Goal: Information Seeking & Learning: Learn about a topic

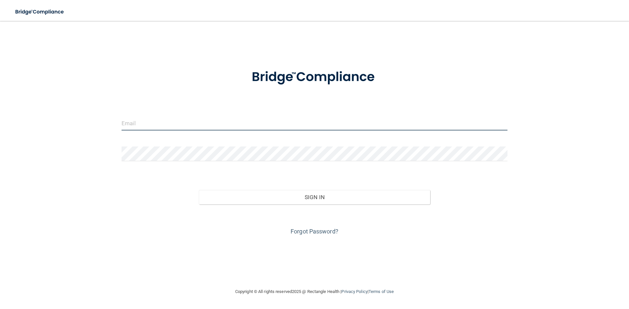
click at [217, 127] on input "email" at bounding box center [314, 123] width 386 height 15
type input "[PERSON_NAME][EMAIL_ADDRESS][DOMAIN_NAME]"
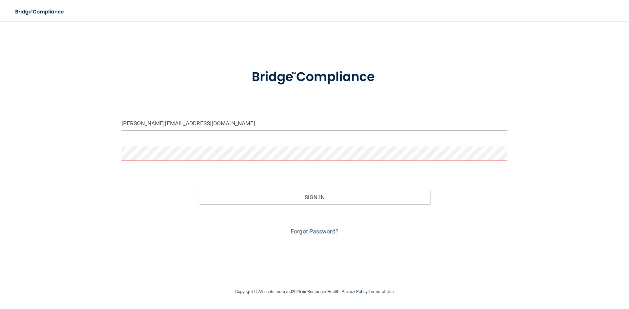
drag, startPoint x: 211, startPoint y: 127, endPoint x: 81, endPoint y: 121, distance: 130.5
click at [81, 121] on div "dana@cmooresmiles.com Invalid email/password. You don't have permission to acce…" at bounding box center [314, 155] width 603 height 254
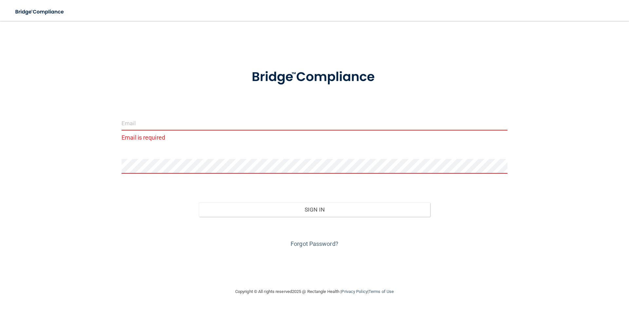
click at [209, 123] on input "email" at bounding box center [314, 123] width 386 height 15
type input "[PERSON_NAME][EMAIL_ADDRESS][DOMAIN_NAME]"
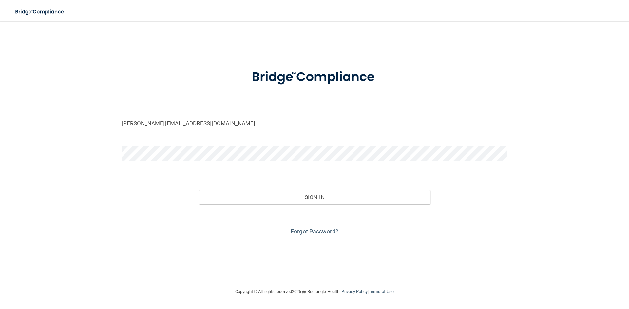
click at [199, 190] on button "Sign In" at bounding box center [315, 197] width 232 height 14
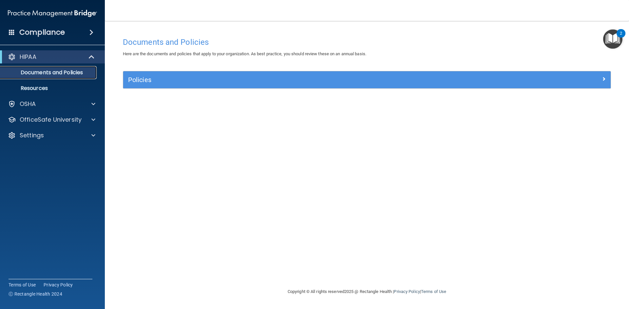
click at [56, 72] on p "Documents and Policies" at bounding box center [48, 72] width 89 height 7
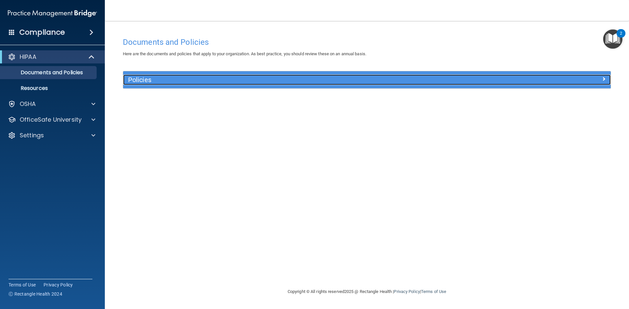
click at [149, 75] on div "Policies" at bounding box center [305, 80] width 365 height 10
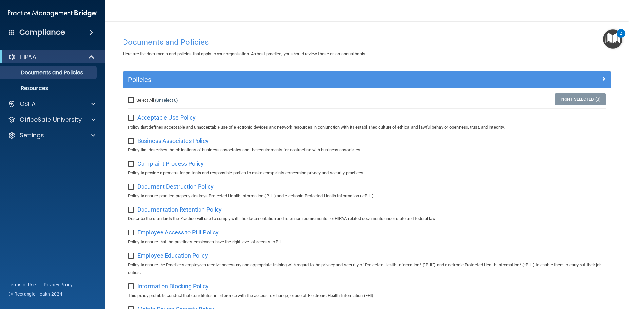
click at [153, 118] on span "Acceptable Use Policy" at bounding box center [166, 117] width 58 height 7
click at [160, 141] on span "Business Associates Policy" at bounding box center [172, 141] width 71 height 7
click at [24, 121] on p "OfficeSafe University" at bounding box center [51, 120] width 62 height 8
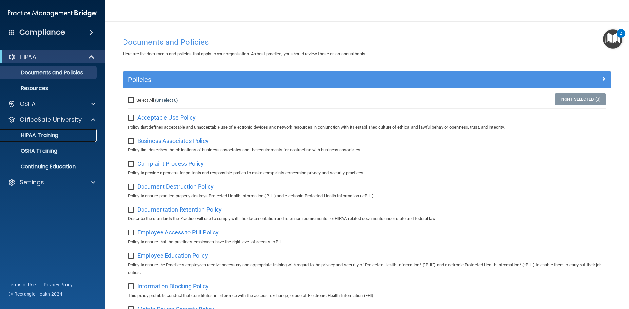
click at [24, 136] on p "HIPAA Training" at bounding box center [31, 135] width 54 height 7
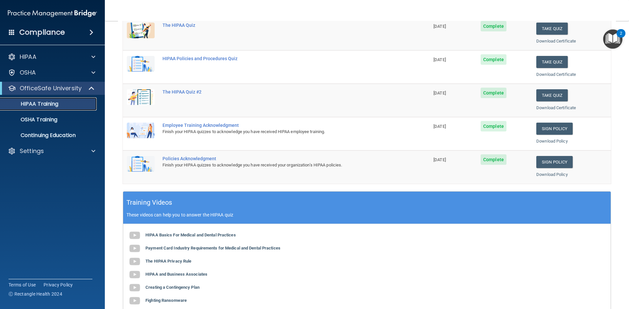
scroll to position [184, 0]
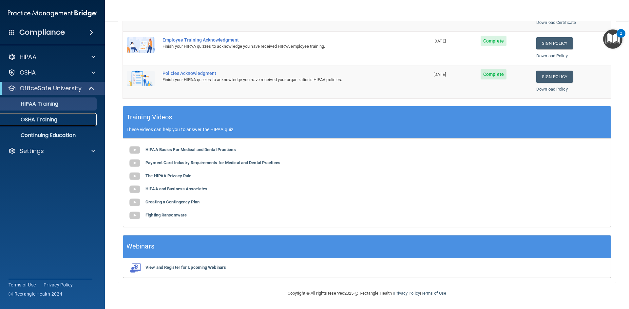
click at [41, 118] on p "OSHA Training" at bounding box center [30, 120] width 53 height 7
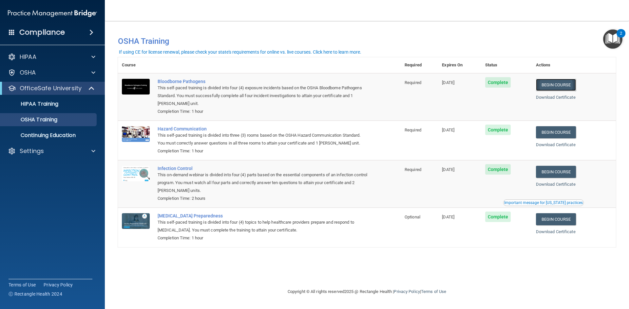
click at [551, 85] on link "Begin Course" at bounding box center [556, 85] width 40 height 12
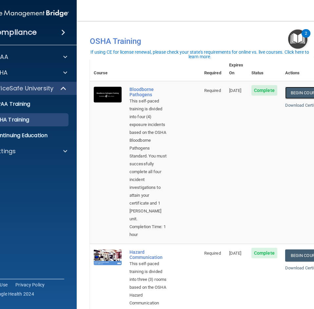
scroll to position [65, 0]
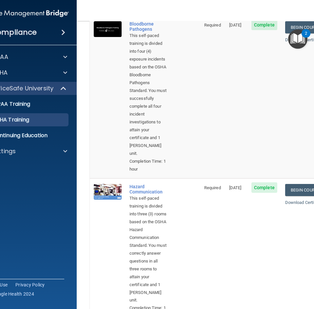
drag, startPoint x: 244, startPoint y: 211, endPoint x: 192, endPoint y: 205, distance: 52.3
click at [192, 205] on tr "Hazard Communication This self-paced training is divided into three (3) rooms b…" at bounding box center [209, 251] width 239 height 147
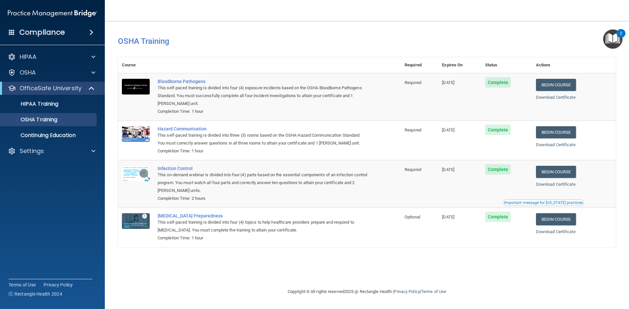
scroll to position [0, 0]
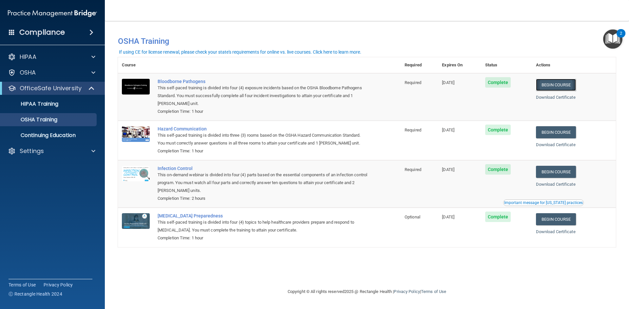
click at [568, 83] on link "Begin Course" at bounding box center [556, 85] width 40 height 12
click at [45, 107] on p "HIPAA Training" at bounding box center [31, 104] width 54 height 7
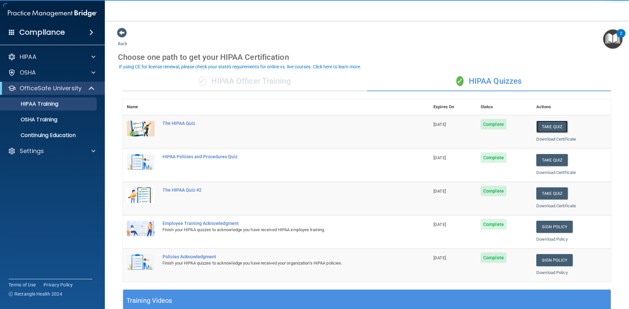
click at [546, 127] on button "Take Quiz" at bounding box center [551, 127] width 31 height 12
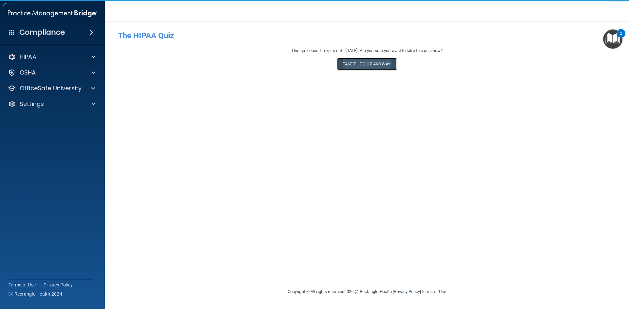
click at [372, 65] on button "Take the quiz anyway!" at bounding box center [367, 64] width 60 height 12
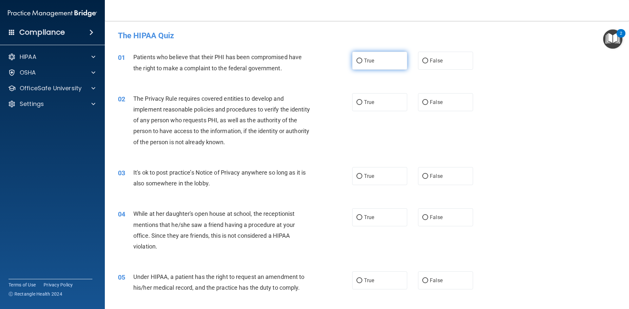
click at [365, 64] on label "True" at bounding box center [379, 61] width 55 height 18
click at [362, 64] on input "True" at bounding box center [359, 61] width 6 height 5
radio input "true"
click at [371, 100] on span "True" at bounding box center [369, 102] width 10 height 6
click at [362, 100] on input "True" at bounding box center [359, 102] width 6 height 5
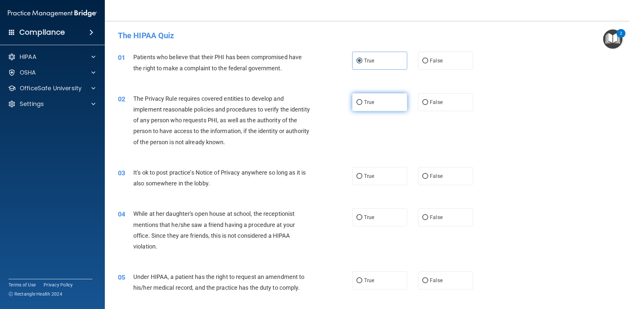
radio input "true"
click at [436, 175] on span "False" at bounding box center [436, 176] width 13 height 6
click at [428, 175] on input "False" at bounding box center [425, 176] width 6 height 5
radio input "true"
click at [430, 208] on div "04 While at her daughter's open house at school, the receptionist mentions that…" at bounding box center [367, 231] width 508 height 63
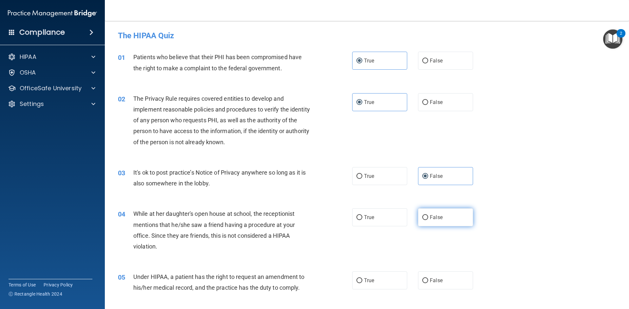
click at [432, 218] on span "False" at bounding box center [436, 217] width 13 height 6
click at [428, 218] on input "False" at bounding box center [425, 217] width 6 height 5
radio input "true"
click at [426, 279] on label "False" at bounding box center [445, 281] width 55 height 18
click at [426, 279] on input "False" at bounding box center [425, 281] width 6 height 5
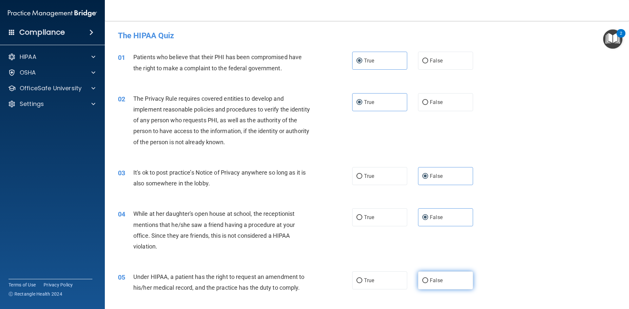
radio input "true"
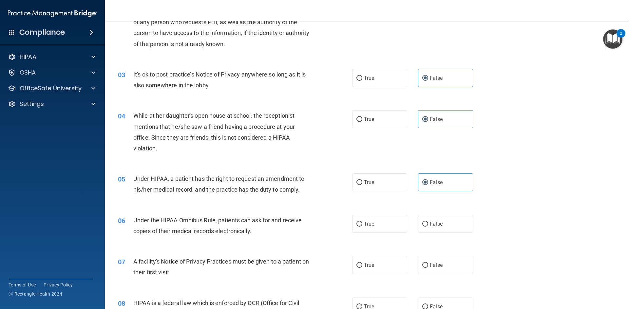
scroll to position [164, 0]
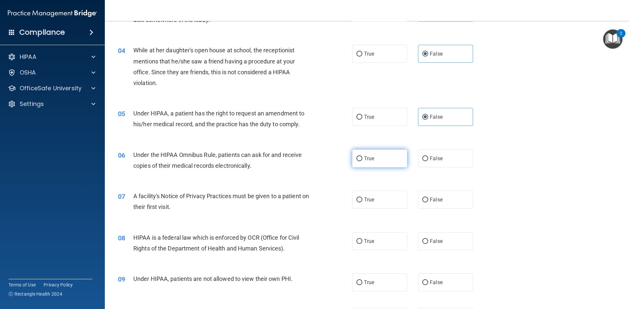
click at [377, 158] on label "True" at bounding box center [379, 159] width 55 height 18
click at [362, 158] on input "True" at bounding box center [359, 159] width 6 height 5
radio input "true"
click at [363, 192] on label "True" at bounding box center [379, 200] width 55 height 18
click at [362, 198] on input "True" at bounding box center [359, 200] width 6 height 5
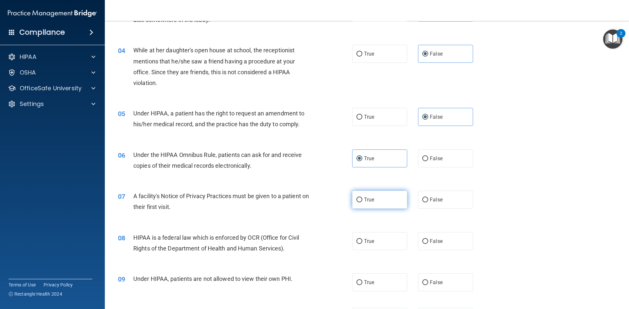
radio input "true"
click at [358, 242] on input "True" at bounding box center [359, 241] width 6 height 5
radio input "true"
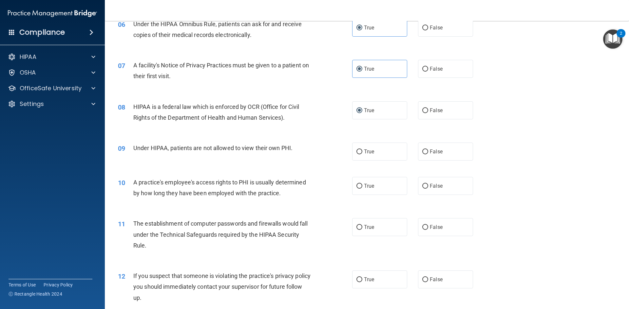
scroll to position [327, 0]
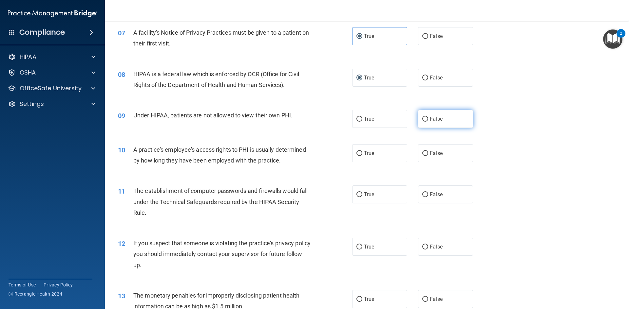
click at [423, 119] on input "False" at bounding box center [425, 119] width 6 height 5
radio input "true"
click at [424, 156] on input "False" at bounding box center [425, 153] width 6 height 5
radio input "true"
click at [383, 194] on label "True" at bounding box center [379, 195] width 55 height 18
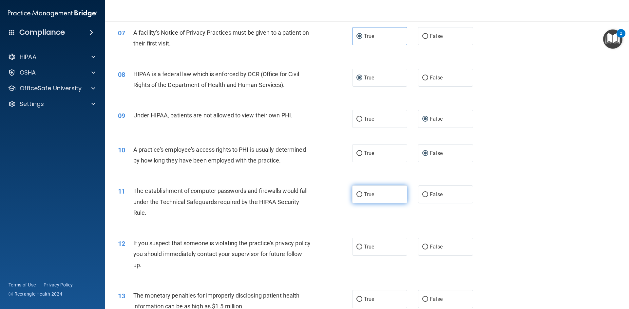
click at [362, 194] on input "True" at bounding box center [359, 195] width 6 height 5
radio input "true"
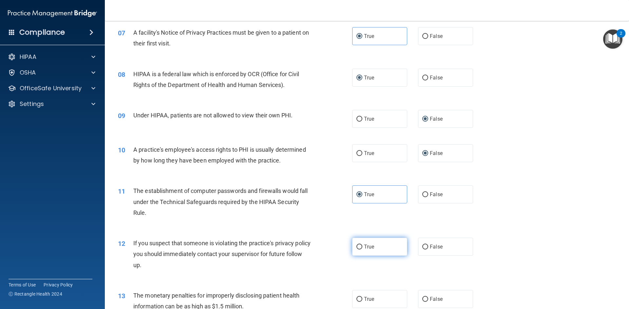
drag, startPoint x: 370, startPoint y: 246, endPoint x: 365, endPoint y: 268, distance: 22.6
click at [370, 247] on span "True" at bounding box center [369, 247] width 10 height 6
click at [362, 247] on input "True" at bounding box center [359, 247] width 6 height 5
radio input "true"
click at [364, 300] on span "True" at bounding box center [369, 299] width 10 height 6
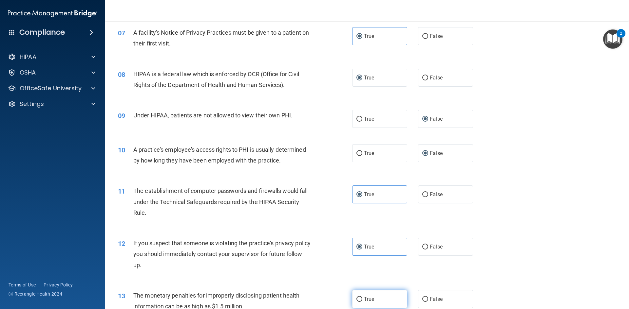
click at [362, 300] on input "True" at bounding box center [359, 299] width 6 height 5
radio input "true"
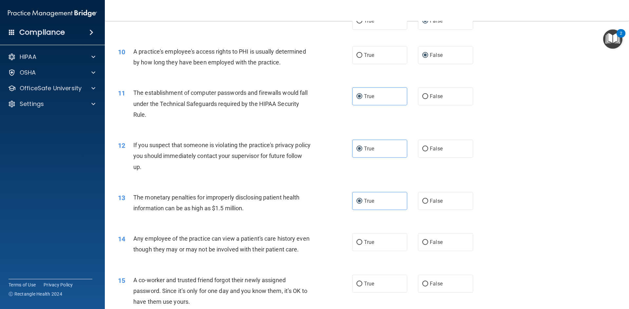
scroll to position [458, 0]
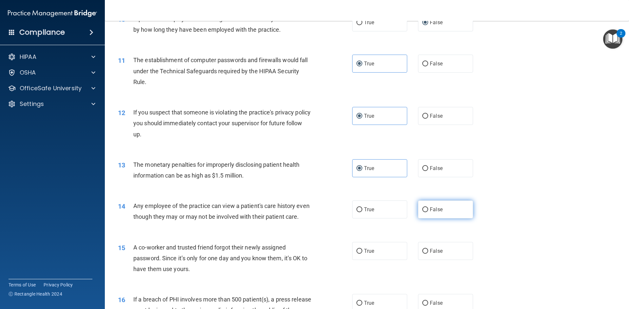
click at [426, 212] on label "False" at bounding box center [445, 210] width 55 height 18
click at [426, 212] on input "False" at bounding box center [425, 210] width 6 height 5
radio input "true"
click at [431, 254] on span "False" at bounding box center [436, 251] width 13 height 6
click at [428, 254] on input "False" at bounding box center [425, 251] width 6 height 5
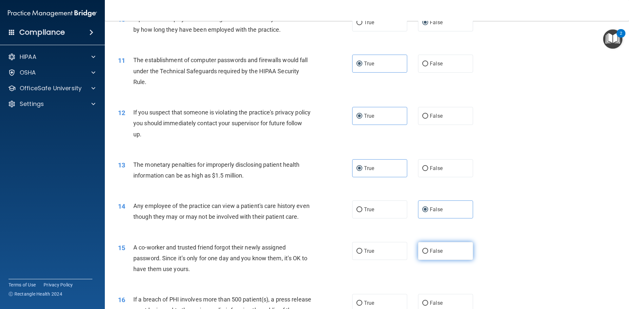
radio input "true"
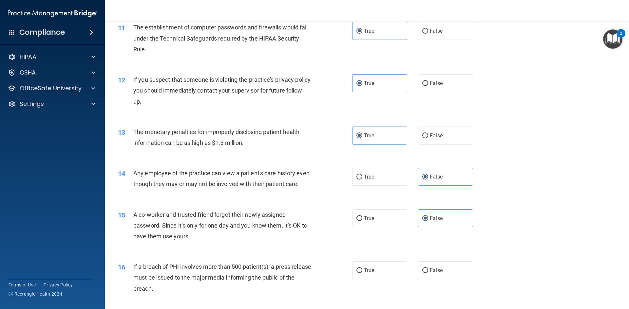
scroll to position [557, 0]
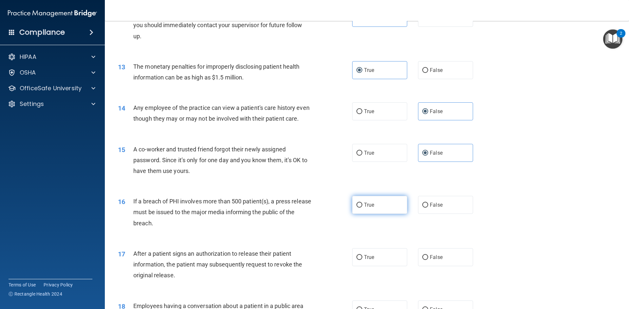
click at [366, 208] on span "True" at bounding box center [369, 205] width 10 height 6
click at [362, 208] on input "True" at bounding box center [359, 205] width 6 height 5
radio input "true"
click at [357, 260] on input "True" at bounding box center [359, 257] width 6 height 5
radio input "true"
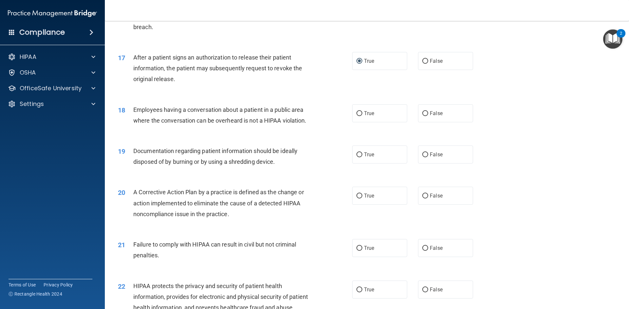
scroll to position [786, 0]
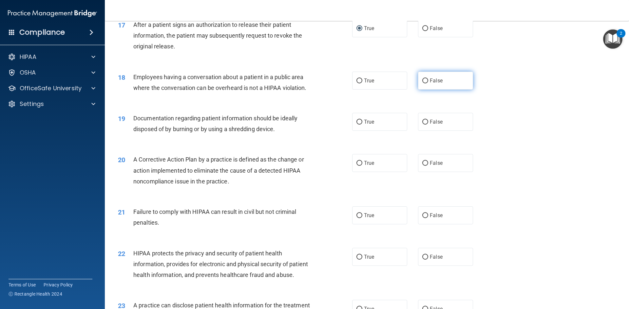
click at [424, 90] on label "False" at bounding box center [445, 81] width 55 height 18
click at [424, 84] on input "False" at bounding box center [425, 81] width 6 height 5
radio input "true"
click at [370, 125] on span "True" at bounding box center [369, 122] width 10 height 6
click at [362, 125] on input "True" at bounding box center [359, 122] width 6 height 5
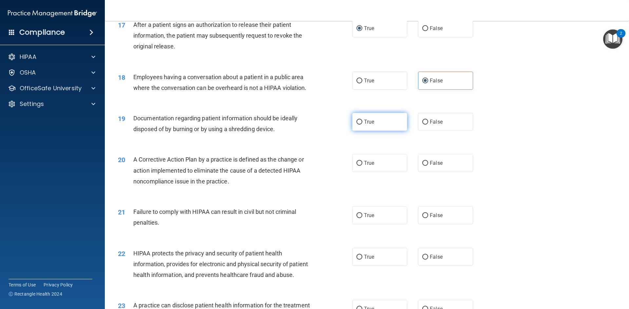
radio input "true"
click at [363, 168] on label "True" at bounding box center [379, 163] width 55 height 18
click at [432, 236] on div "21 Failure to comply with HIPAA can result in civil but not criminal penalties.…" at bounding box center [367, 218] width 508 height 41
click at [372, 172] on label "True" at bounding box center [379, 163] width 55 height 18
click at [362, 166] on input "True" at bounding box center [359, 163] width 6 height 5
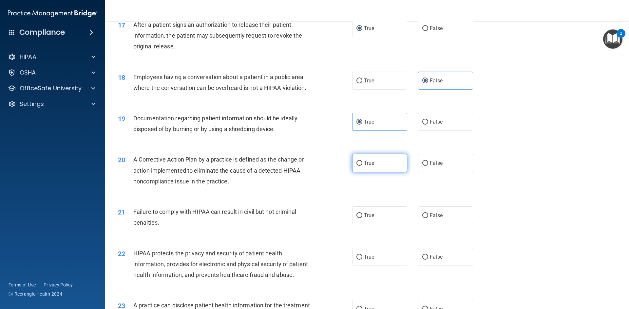
radio input "true"
click at [433, 219] on span "False" at bounding box center [436, 216] width 13 height 6
click at [428, 218] on input "False" at bounding box center [425, 216] width 6 height 5
radio input "true"
click at [371, 266] on label "True" at bounding box center [379, 257] width 55 height 18
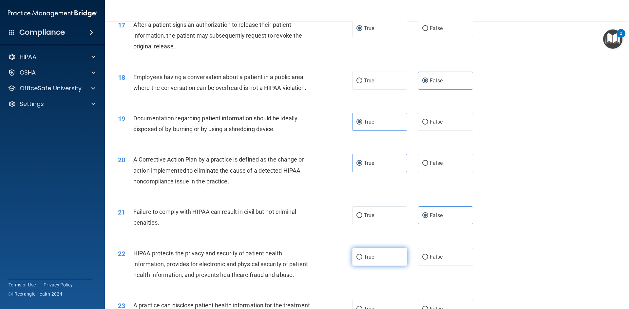
click at [362, 260] on input "True" at bounding box center [359, 257] width 6 height 5
radio input "true"
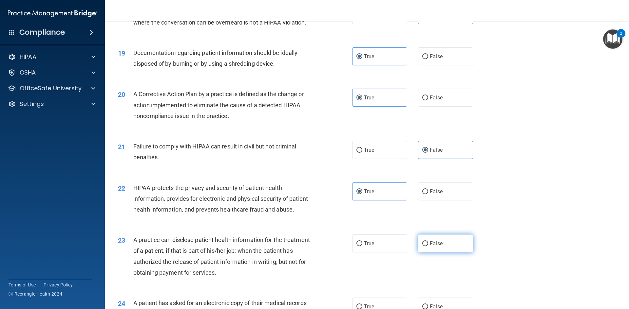
click at [423, 253] on label "False" at bounding box center [445, 244] width 55 height 18
click at [423, 247] on input "False" at bounding box center [425, 244] width 6 height 5
radio input "true"
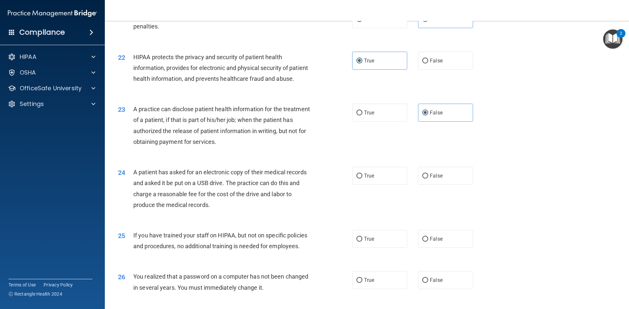
scroll to position [1048, 0]
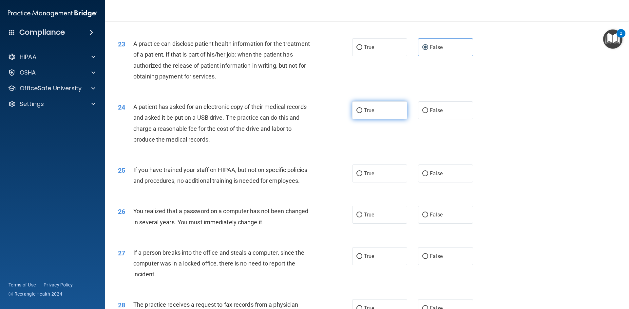
click at [357, 113] on input "True" at bounding box center [359, 110] width 6 height 5
radio input "true"
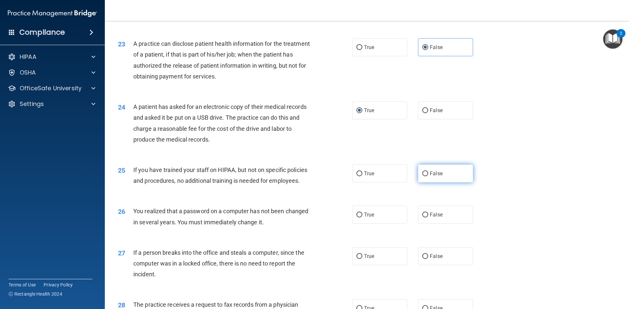
click at [421, 183] on label "False" at bounding box center [445, 174] width 55 height 18
click at [422, 176] on input "False" at bounding box center [425, 174] width 6 height 5
radio input "true"
click at [364, 218] on span "True" at bounding box center [369, 215] width 10 height 6
click at [362, 218] on input "True" at bounding box center [359, 215] width 6 height 5
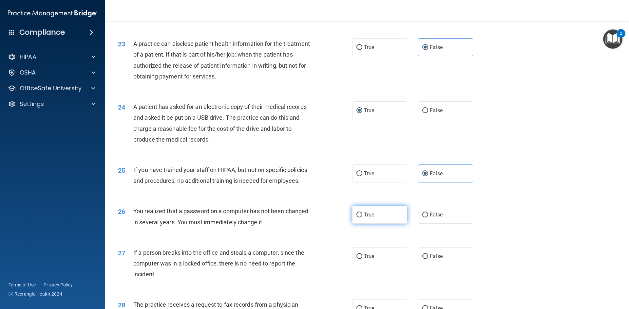
radio input "true"
click at [428, 266] on label "False" at bounding box center [445, 257] width 55 height 18
click at [428, 259] on input "False" at bounding box center [425, 256] width 6 height 5
radio input "true"
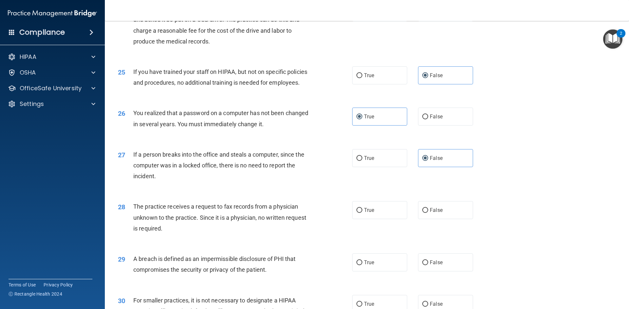
scroll to position [1212, 0]
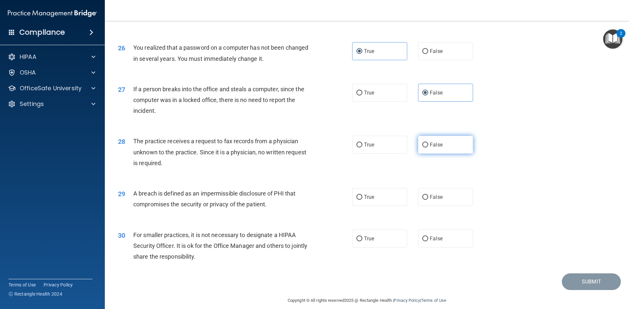
click at [422, 154] on label "False" at bounding box center [445, 145] width 55 height 18
click at [422, 148] on input "False" at bounding box center [425, 145] width 6 height 5
radio input "true"
click at [373, 206] on label "True" at bounding box center [379, 197] width 55 height 18
click at [362, 200] on input "True" at bounding box center [359, 197] width 6 height 5
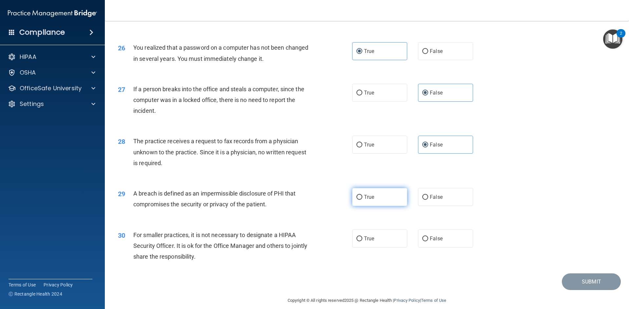
radio input "true"
click at [447, 248] on label "False" at bounding box center [445, 239] width 55 height 18
click at [428, 242] on input "False" at bounding box center [425, 239] width 6 height 5
radio input "true"
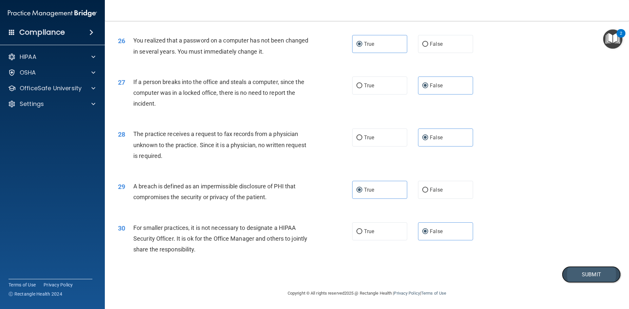
click at [582, 279] on button "Submit" at bounding box center [591, 275] width 59 height 17
click at [574, 275] on button "Submit" at bounding box center [591, 275] width 59 height 17
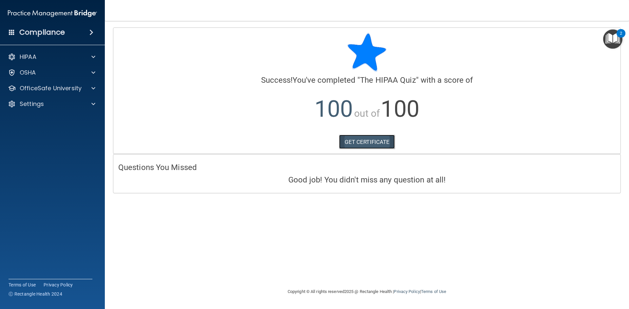
click at [366, 143] on link "GET CERTIFICATE" at bounding box center [367, 142] width 56 height 14
click at [65, 58] on div "HIPAA" at bounding box center [43, 57] width 81 height 8
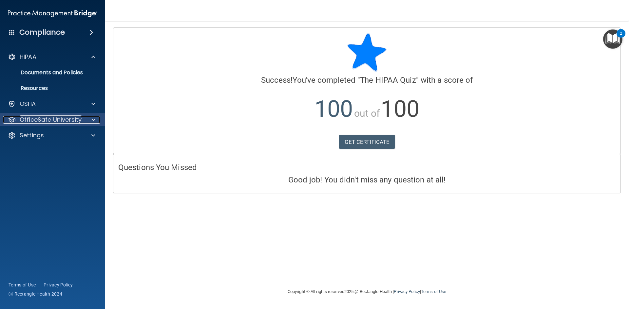
click at [49, 121] on p "OfficeSafe University" at bounding box center [51, 120] width 62 height 8
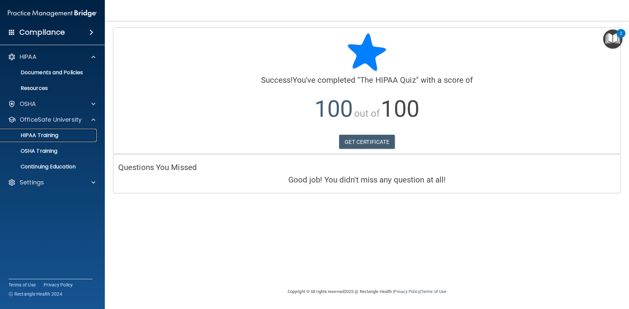
click at [45, 133] on p "HIPAA Training" at bounding box center [31, 135] width 54 height 7
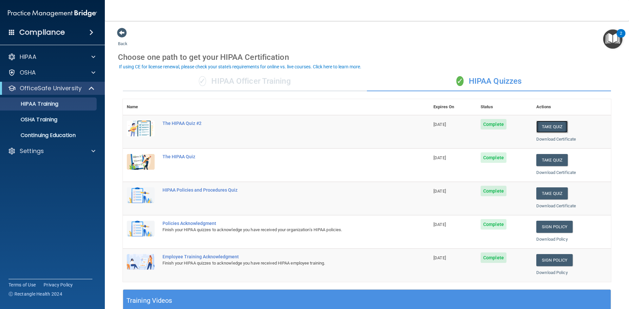
click at [546, 129] on button "Take Quiz" at bounding box center [551, 127] width 31 height 12
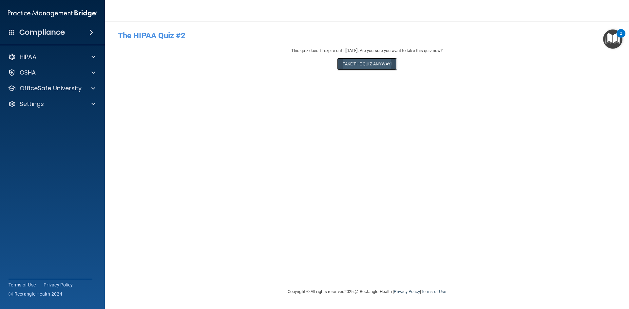
click at [364, 67] on button "Take the quiz anyway!" at bounding box center [367, 64] width 60 height 12
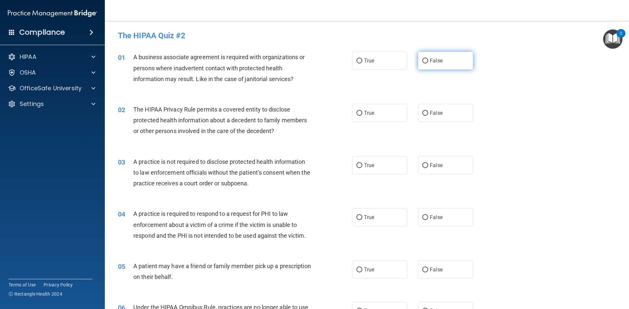
click at [443, 67] on label "False" at bounding box center [445, 61] width 55 height 18
click at [428, 64] on input "False" at bounding box center [425, 61] width 6 height 5
radio input "true"
click at [386, 110] on label "True" at bounding box center [379, 113] width 55 height 18
click at [362, 111] on input "True" at bounding box center [359, 113] width 6 height 5
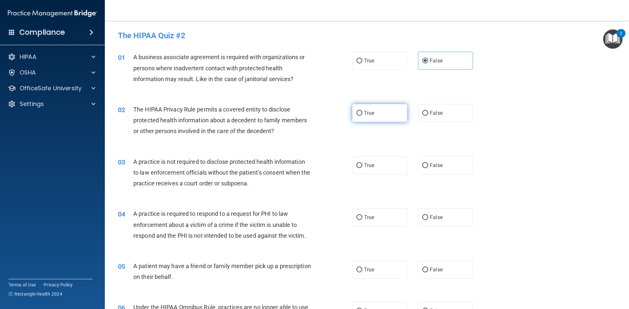
radio input "true"
click at [429, 158] on label "False" at bounding box center [445, 166] width 55 height 18
click at [428, 163] on input "False" at bounding box center [425, 165] width 6 height 5
radio input "true"
click at [371, 210] on label "True" at bounding box center [379, 218] width 55 height 18
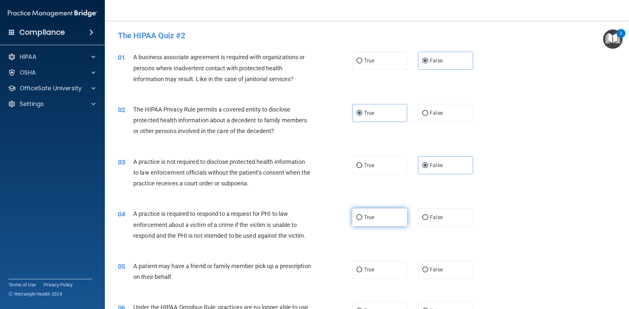
click at [362, 215] on input "True" at bounding box center [359, 217] width 6 height 5
radio input "true"
click at [373, 269] on label "True" at bounding box center [379, 270] width 55 height 18
click at [362, 269] on input "True" at bounding box center [359, 270] width 6 height 5
radio input "true"
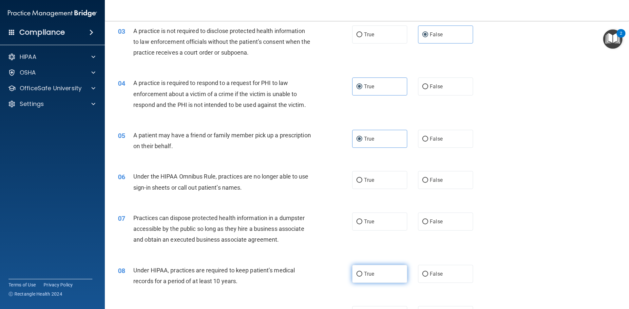
scroll to position [196, 0]
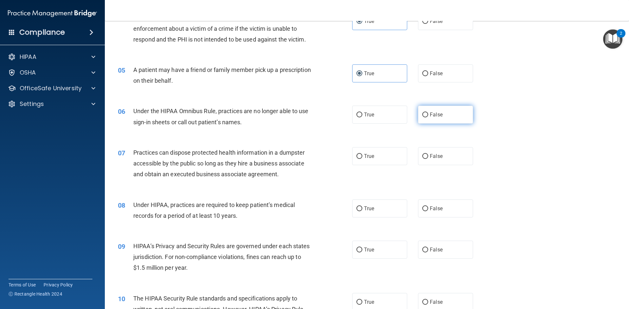
click at [449, 119] on label "False" at bounding box center [445, 115] width 55 height 18
click at [428, 118] on input "False" at bounding box center [425, 115] width 6 height 5
radio input "true"
click at [437, 152] on label "False" at bounding box center [445, 156] width 55 height 18
click at [428, 154] on input "False" at bounding box center [425, 156] width 6 height 5
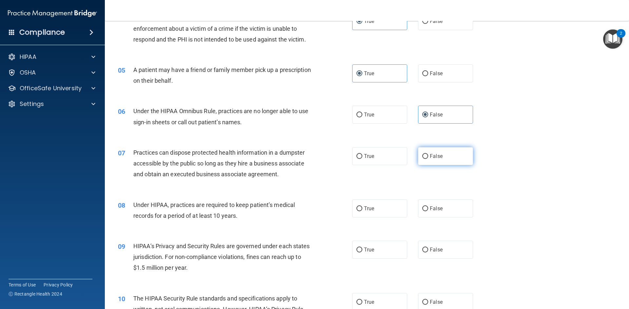
radio input "true"
click at [435, 206] on span "False" at bounding box center [436, 209] width 13 height 6
click at [428, 207] on input "False" at bounding box center [425, 209] width 6 height 5
radio input "true"
click at [437, 241] on label "False" at bounding box center [445, 250] width 55 height 18
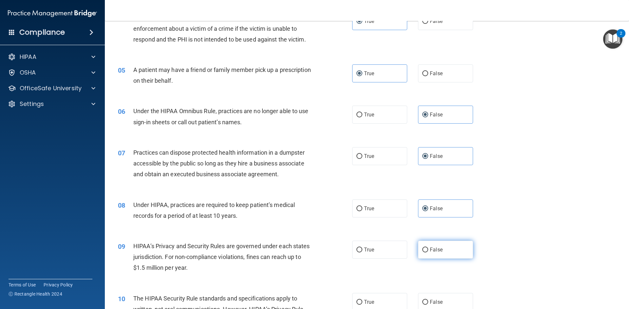
click at [428, 248] on input "False" at bounding box center [425, 250] width 6 height 5
radio input "true"
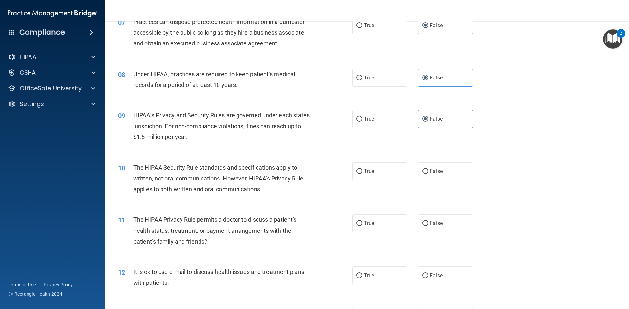
scroll to position [360, 0]
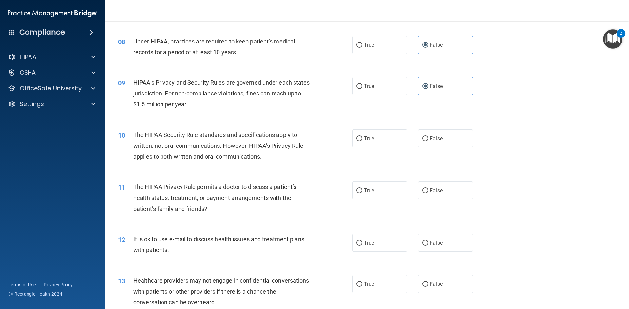
drag, startPoint x: 359, startPoint y: 142, endPoint x: 359, endPoint y: 171, distance: 28.5
click at [359, 143] on label "True" at bounding box center [379, 139] width 55 height 18
click at [359, 141] on input "True" at bounding box center [359, 139] width 6 height 5
radio input "true"
click at [360, 189] on label "True" at bounding box center [379, 191] width 55 height 18
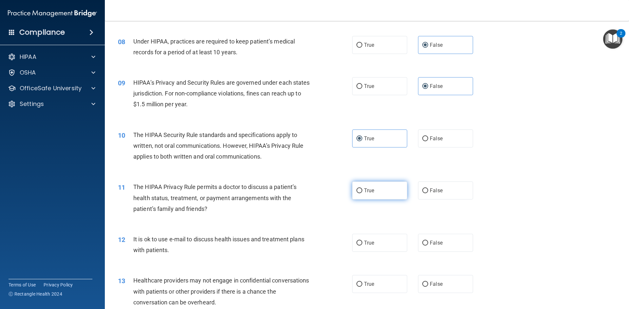
click at [360, 189] on input "True" at bounding box center [359, 191] width 6 height 5
radio input "true"
click at [373, 237] on label "True" at bounding box center [379, 243] width 55 height 18
click at [362, 241] on input "True" at bounding box center [359, 243] width 6 height 5
radio input "true"
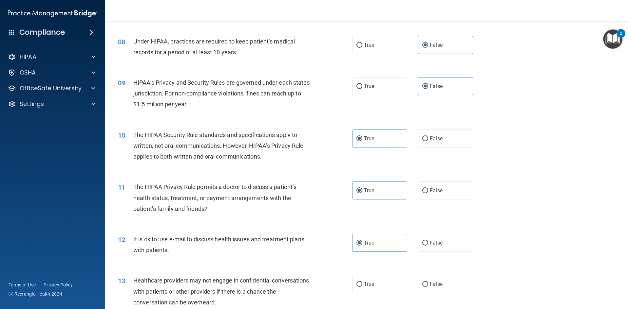
scroll to position [426, 0]
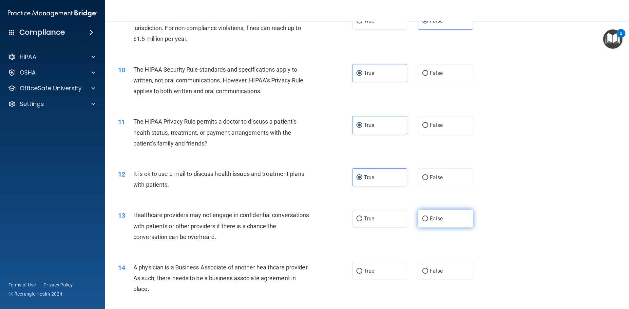
click at [427, 224] on label "False" at bounding box center [445, 219] width 55 height 18
click at [427, 222] on input "False" at bounding box center [425, 219] width 6 height 5
radio input "true"
click at [430, 272] on span "False" at bounding box center [436, 271] width 13 height 6
click at [428, 272] on input "False" at bounding box center [425, 271] width 6 height 5
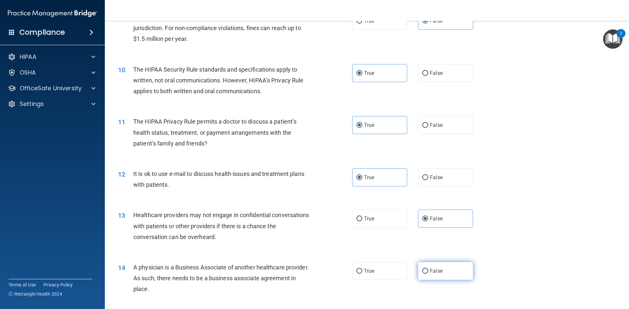
radio input "true"
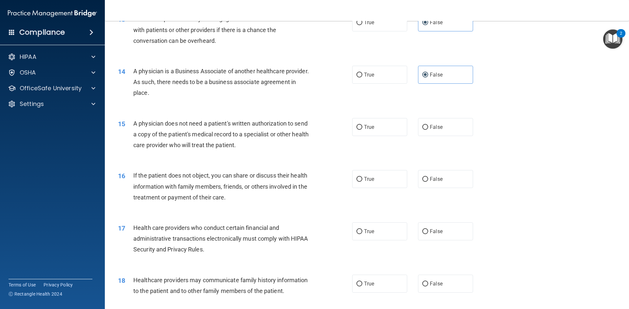
scroll to position [655, 0]
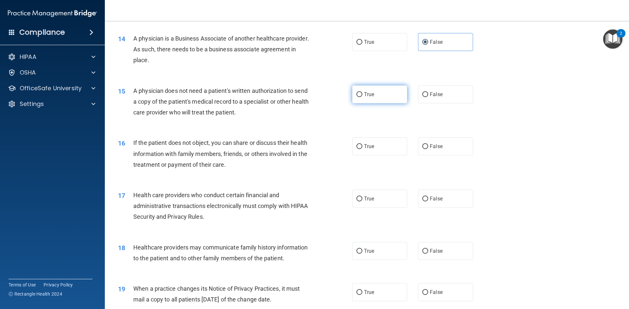
click at [366, 95] on span "True" at bounding box center [369, 94] width 10 height 6
click at [362, 95] on input "True" at bounding box center [359, 94] width 6 height 5
radio input "true"
click at [375, 148] on label "True" at bounding box center [379, 147] width 55 height 18
click at [362, 148] on input "True" at bounding box center [359, 146] width 6 height 5
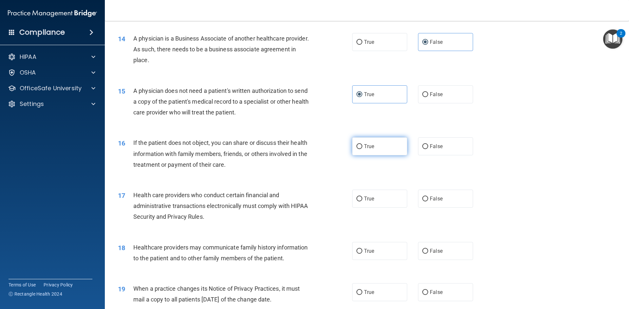
radio input "true"
click at [378, 199] on label "True" at bounding box center [379, 199] width 55 height 18
click at [362, 199] on input "True" at bounding box center [359, 199] width 6 height 5
radio input "true"
click at [437, 259] on label "False" at bounding box center [445, 251] width 55 height 18
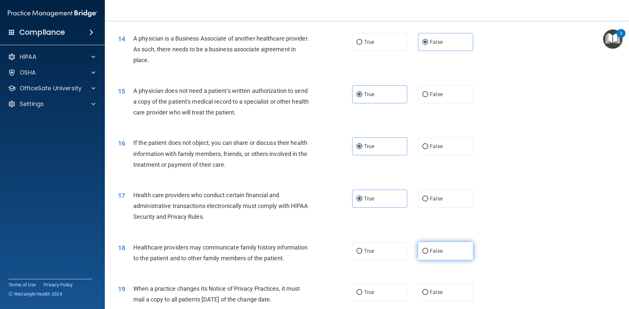
click at [428, 254] on input "False" at bounding box center [425, 251] width 6 height 5
radio input "true"
click at [438, 288] on label "False" at bounding box center [445, 293] width 55 height 18
click at [428, 290] on input "False" at bounding box center [425, 292] width 6 height 5
radio input "true"
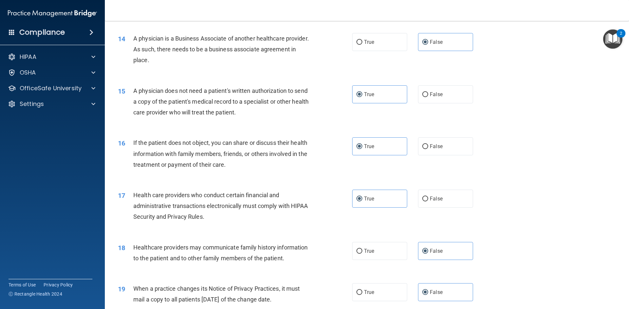
scroll to position [720, 0]
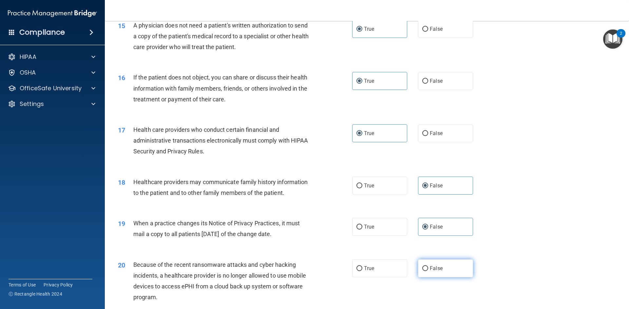
click at [434, 272] on label "False" at bounding box center [445, 269] width 55 height 18
click at [428, 271] on input "False" at bounding box center [425, 269] width 6 height 5
radio input "true"
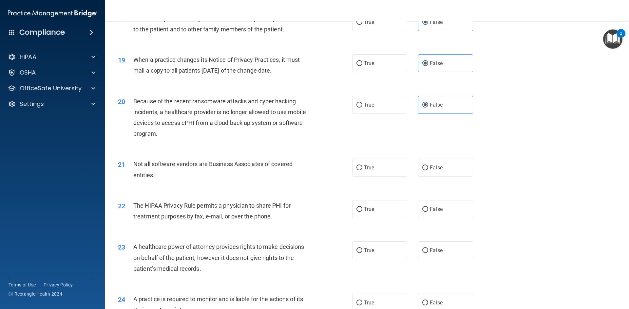
scroll to position [917, 0]
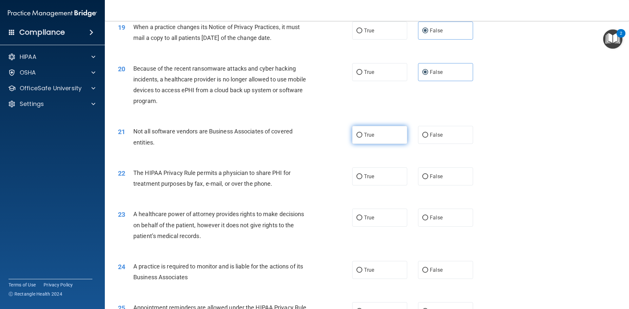
drag, startPoint x: 381, startPoint y: 137, endPoint x: 381, endPoint y: 140, distance: 3.3
click at [381, 137] on label "True" at bounding box center [379, 135] width 55 height 18
click at [362, 137] on input "True" at bounding box center [359, 135] width 6 height 5
radio input "true"
click at [368, 180] on label "True" at bounding box center [379, 177] width 55 height 18
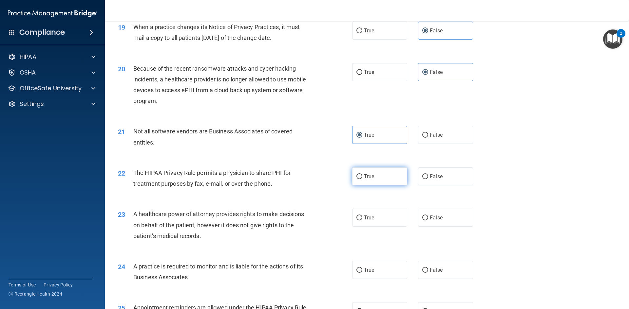
click at [362, 179] on input "True" at bounding box center [359, 177] width 6 height 5
radio input "true"
click at [423, 214] on label "False" at bounding box center [445, 218] width 55 height 18
click at [423, 216] on input "False" at bounding box center [425, 218] width 6 height 5
radio input "true"
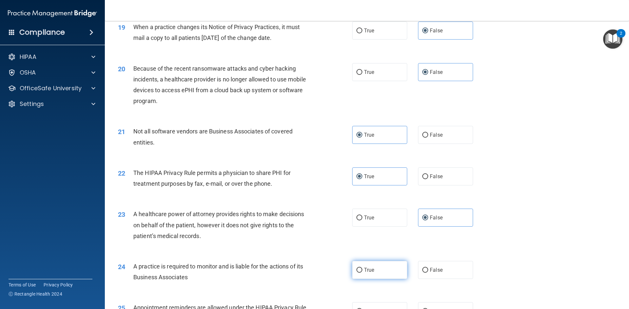
drag, startPoint x: 437, startPoint y: 274, endPoint x: 403, endPoint y: 268, distance: 35.3
click at [437, 274] on label "False" at bounding box center [445, 270] width 55 height 18
click at [428, 273] on input "False" at bounding box center [425, 270] width 6 height 5
radio input "true"
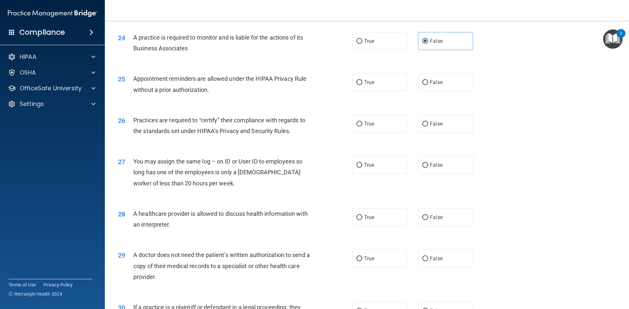
scroll to position [1179, 0]
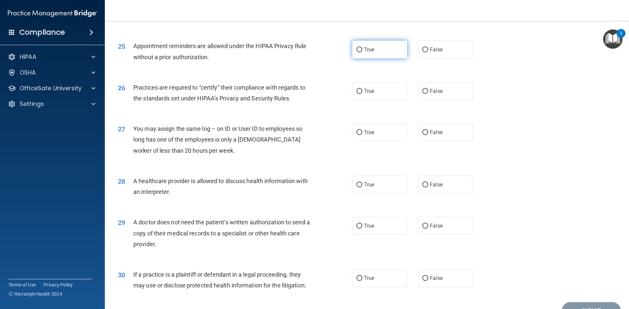
click at [369, 50] on span "True" at bounding box center [369, 49] width 10 height 6
click at [362, 50] on input "True" at bounding box center [359, 49] width 6 height 5
radio input "true"
click at [439, 96] on label "False" at bounding box center [445, 91] width 55 height 18
click at [428, 94] on input "False" at bounding box center [425, 91] width 6 height 5
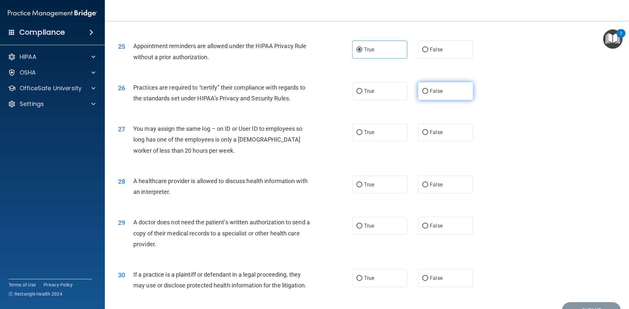
radio input "true"
drag, startPoint x: 437, startPoint y: 127, endPoint x: 436, endPoint y: 133, distance: 5.3
click at [437, 128] on label "False" at bounding box center [445, 132] width 55 height 18
click at [428, 130] on input "False" at bounding box center [425, 132] width 6 height 5
radio input "true"
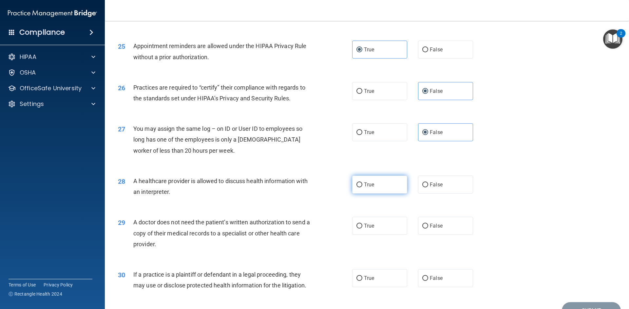
click at [373, 192] on label "True" at bounding box center [379, 185] width 55 height 18
click at [362, 188] on input "True" at bounding box center [359, 185] width 6 height 5
radio input "true"
click at [370, 223] on label "True" at bounding box center [379, 226] width 55 height 18
click at [362, 224] on input "True" at bounding box center [359, 226] width 6 height 5
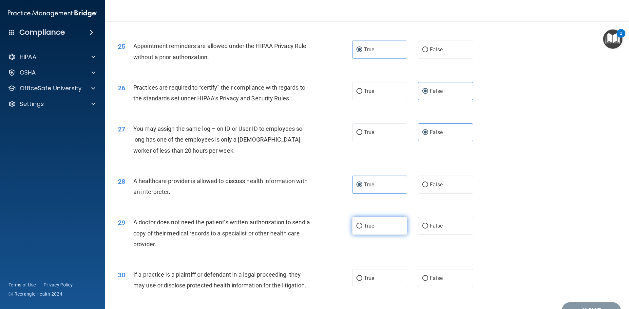
radio input "true"
click at [362, 273] on label "True" at bounding box center [379, 278] width 55 height 18
click at [362, 276] on input "True" at bounding box center [359, 278] width 6 height 5
radio input "true"
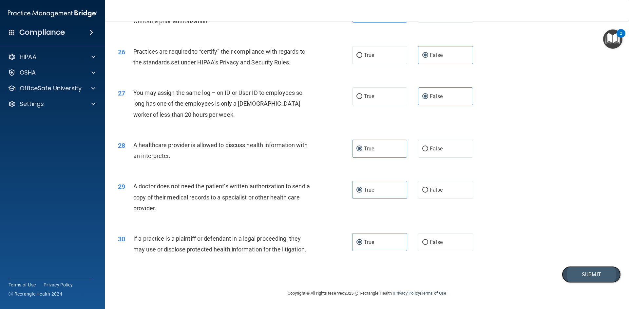
drag, startPoint x: 576, startPoint y: 276, endPoint x: 545, endPoint y: 261, distance: 34.6
click at [576, 276] on button "Submit" at bounding box center [591, 275] width 59 height 17
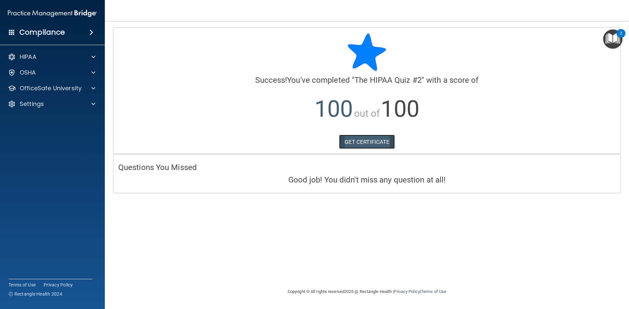
click at [349, 140] on link "GET CERTIFICATE" at bounding box center [367, 142] width 56 height 14
click at [40, 90] on p "OfficeSafe University" at bounding box center [51, 88] width 62 height 8
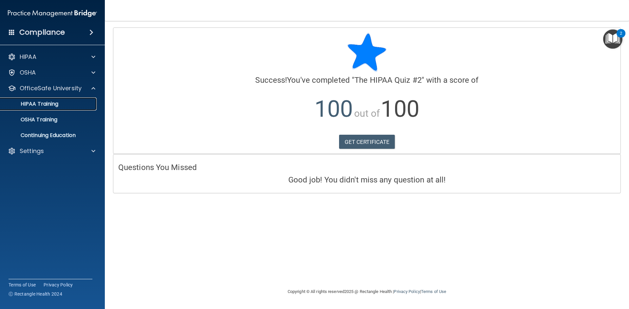
click at [47, 105] on p "HIPAA Training" at bounding box center [31, 104] width 54 height 7
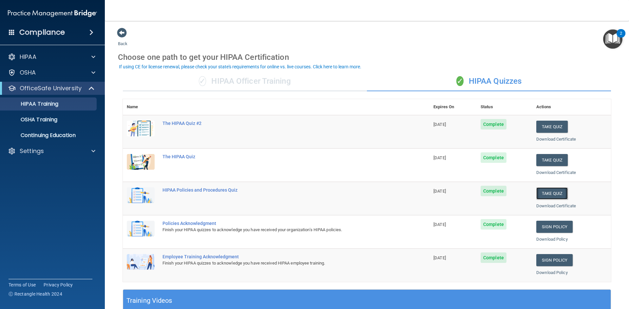
click at [542, 192] on button "Take Quiz" at bounding box center [551, 194] width 31 height 12
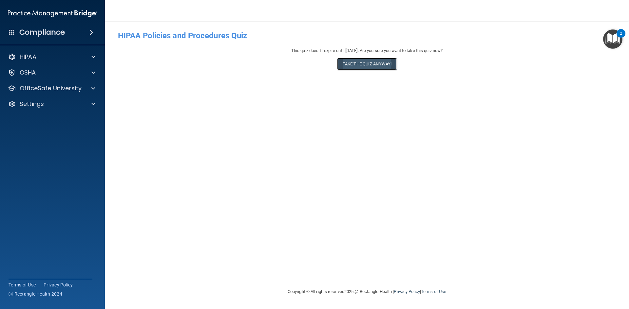
click at [358, 70] on button "Take the quiz anyway!" at bounding box center [367, 64] width 60 height 12
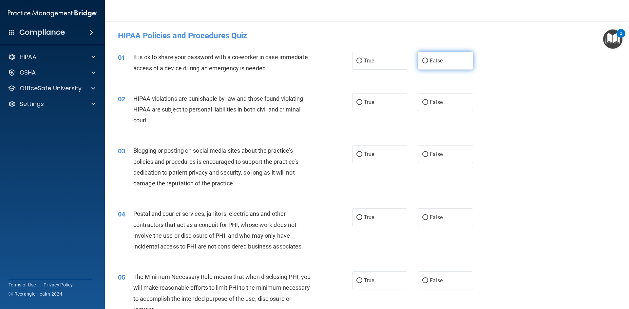
click at [441, 57] on label "False" at bounding box center [445, 61] width 55 height 18
click at [428, 59] on input "False" at bounding box center [425, 61] width 6 height 5
radio input "true"
click at [372, 106] on label "True" at bounding box center [379, 102] width 55 height 18
click at [362, 105] on input "True" at bounding box center [359, 102] width 6 height 5
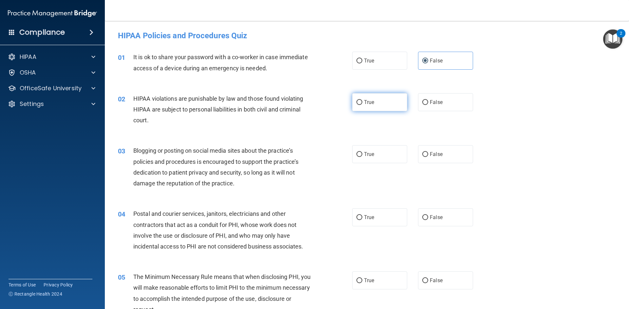
radio input "true"
click at [423, 151] on label "False" at bounding box center [445, 154] width 55 height 18
click at [392, 216] on label "True" at bounding box center [379, 218] width 55 height 18
click at [362, 216] on input "True" at bounding box center [359, 217] width 6 height 5
radio input "true"
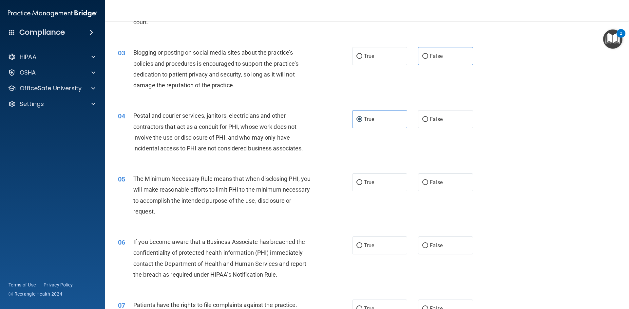
scroll to position [131, 0]
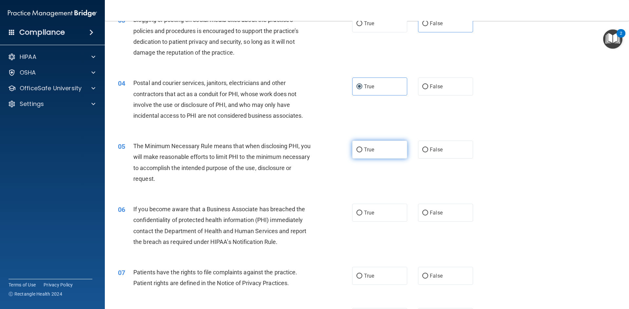
click at [383, 148] on label "True" at bounding box center [379, 150] width 55 height 18
click at [362, 148] on input "True" at bounding box center [359, 150] width 6 height 5
radio input "true"
click at [430, 214] on span "False" at bounding box center [436, 213] width 13 height 6
click at [427, 214] on input "False" at bounding box center [425, 213] width 6 height 5
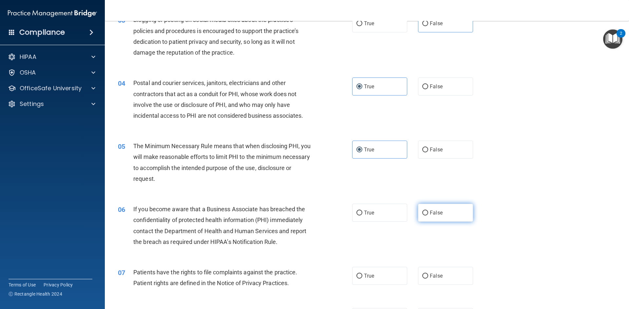
radio input "true"
click at [373, 275] on label "True" at bounding box center [379, 276] width 55 height 18
click at [362, 275] on input "True" at bounding box center [359, 276] width 6 height 5
radio input "true"
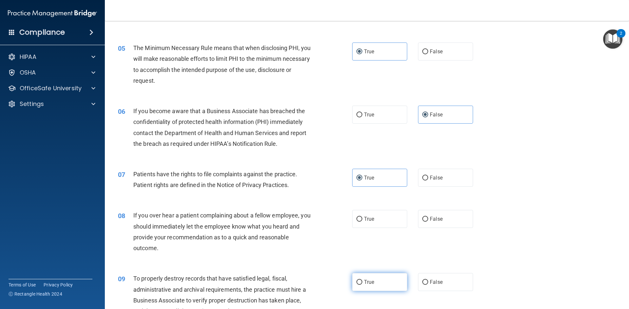
scroll to position [262, 0]
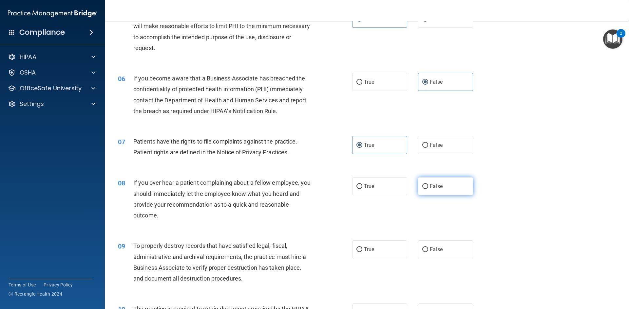
click at [447, 189] on label "False" at bounding box center [445, 186] width 55 height 18
click at [428, 189] on input "False" at bounding box center [425, 186] width 6 height 5
radio input "true"
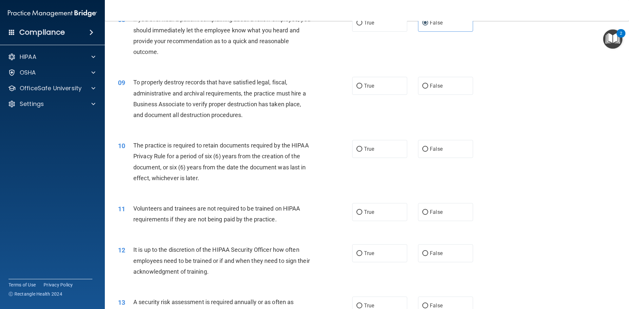
scroll to position [458, 0]
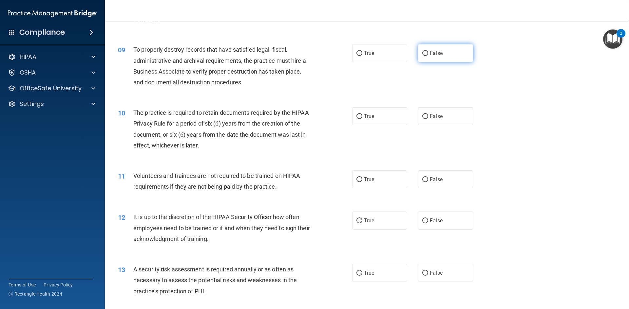
click at [433, 56] on label "False" at bounding box center [445, 53] width 55 height 18
click at [364, 116] on span "True" at bounding box center [369, 116] width 10 height 6
click at [362, 116] on input "True" at bounding box center [359, 116] width 6 height 5
radio input "true"
click at [434, 53] on span "False" at bounding box center [436, 53] width 13 height 6
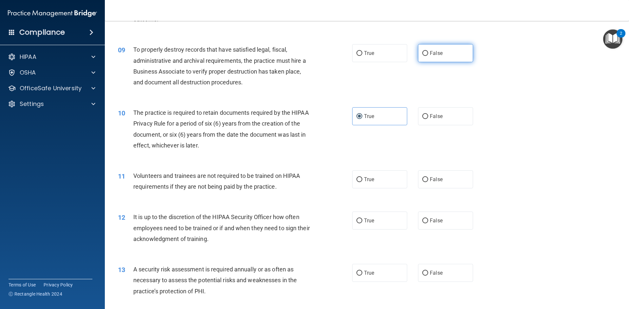
click at [428, 53] on input "False" at bounding box center [425, 53] width 6 height 5
radio input "true"
click at [429, 184] on label "False" at bounding box center [445, 180] width 55 height 18
click at [428, 182] on input "False" at bounding box center [425, 179] width 6 height 5
radio input "true"
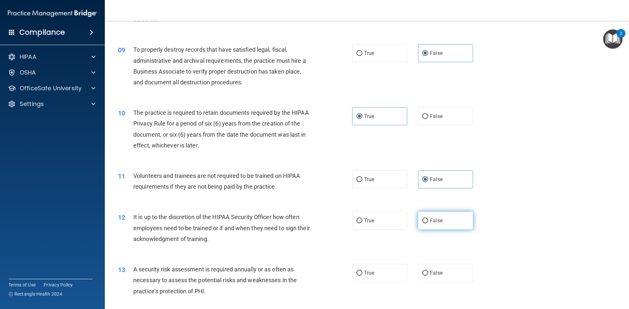
drag, startPoint x: 426, startPoint y: 216, endPoint x: 415, endPoint y: 223, distance: 12.8
click at [426, 217] on label "False" at bounding box center [445, 221] width 55 height 18
click at [426, 219] on input "False" at bounding box center [425, 221] width 6 height 5
radio input "true"
click at [372, 275] on label "True" at bounding box center [379, 273] width 55 height 18
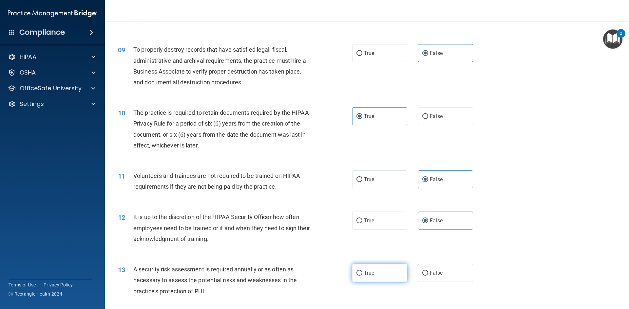
click at [362, 275] on input "True" at bounding box center [359, 273] width 6 height 5
radio input "true"
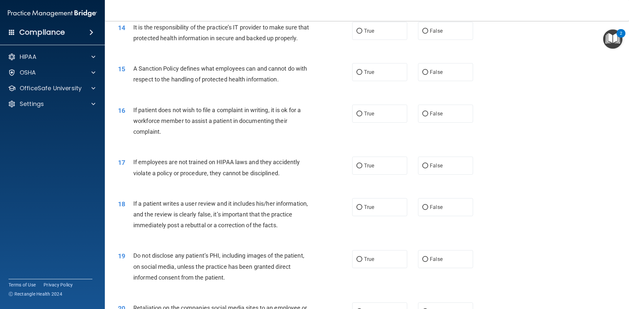
scroll to position [720, 0]
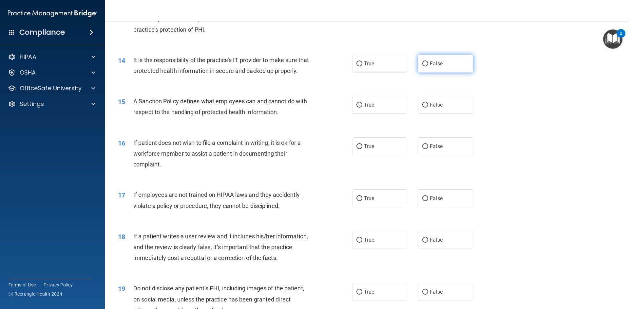
click at [437, 66] on span "False" at bounding box center [436, 64] width 13 height 6
click at [428, 66] on input "False" at bounding box center [425, 64] width 6 height 5
radio input "true"
click at [431, 114] on label "False" at bounding box center [445, 105] width 55 height 18
click at [428, 108] on input "False" at bounding box center [425, 105] width 6 height 5
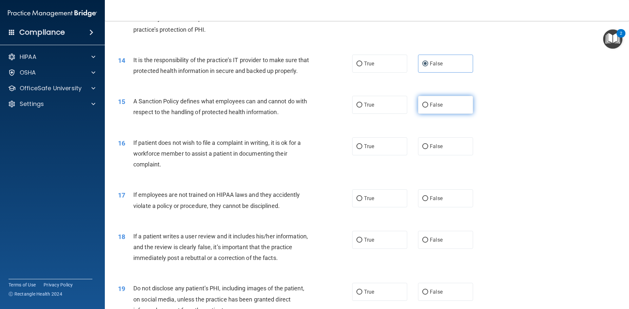
radio input "true"
click at [381, 156] on label "True" at bounding box center [379, 147] width 55 height 18
click at [362, 149] on input "True" at bounding box center [359, 146] width 6 height 5
radio input "true"
click at [424, 205] on label "False" at bounding box center [445, 199] width 55 height 18
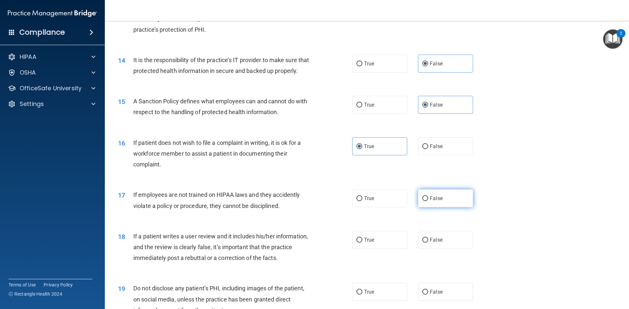
click at [424, 201] on input "False" at bounding box center [425, 198] width 6 height 5
radio input "true"
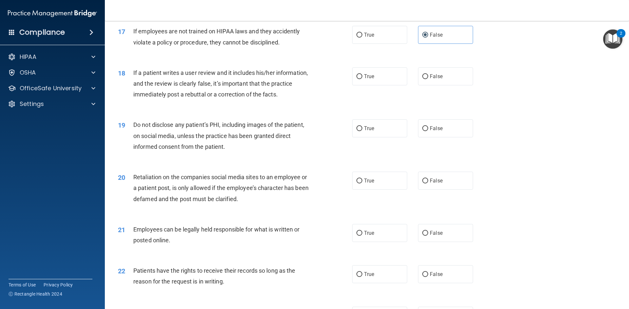
scroll to position [917, 0]
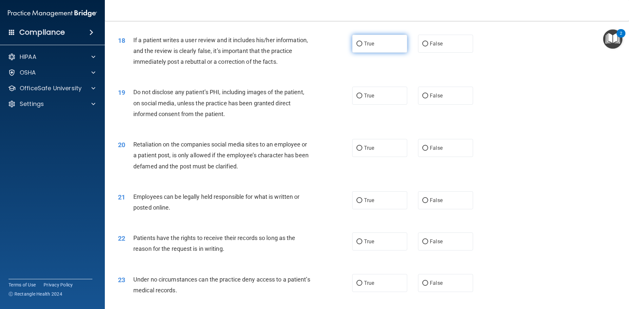
click at [369, 47] on span "True" at bounding box center [369, 44] width 10 height 6
click at [362, 46] on input "True" at bounding box center [359, 44] width 6 height 5
radio input "true"
click at [433, 99] on span "False" at bounding box center [436, 96] width 13 height 6
click at [428, 99] on input "False" at bounding box center [425, 96] width 6 height 5
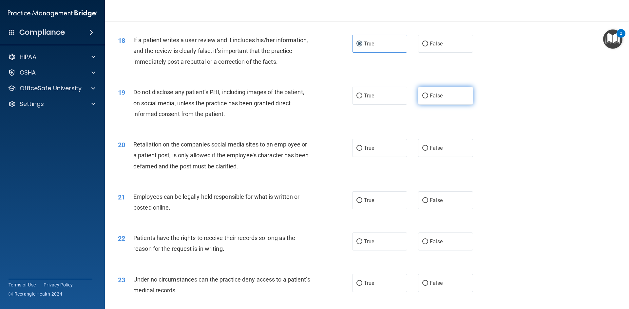
radio input "true"
click at [377, 157] on label "True" at bounding box center [379, 148] width 55 height 18
click at [362, 151] on input "True" at bounding box center [359, 148] width 6 height 5
radio input "true"
click at [434, 208] on label "False" at bounding box center [445, 201] width 55 height 18
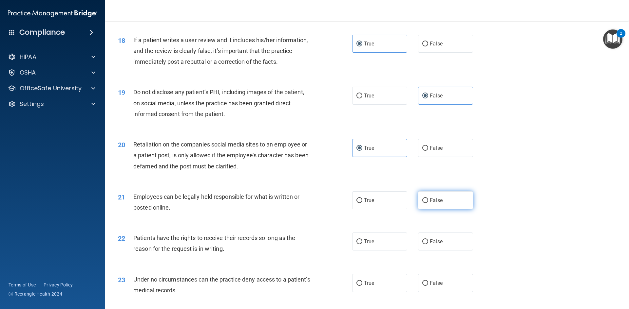
click at [428, 203] on input "False" at bounding box center [425, 200] width 6 height 5
radio input "true"
click at [437, 249] on label "False" at bounding box center [445, 242] width 55 height 18
click at [428, 245] on input "False" at bounding box center [425, 242] width 6 height 5
radio input "true"
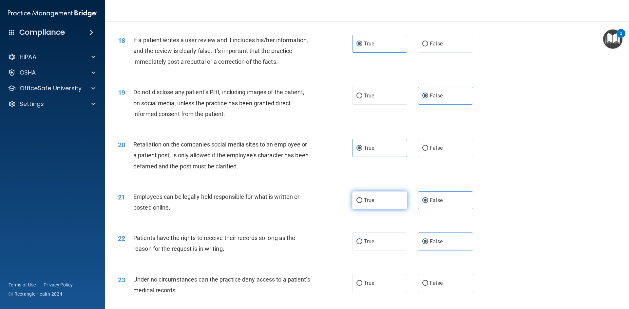
click at [364, 204] on span "True" at bounding box center [369, 200] width 10 height 6
click at [362, 203] on input "True" at bounding box center [359, 200] width 6 height 5
radio input "true"
radio input "false"
click at [441, 157] on label "False" at bounding box center [445, 148] width 55 height 18
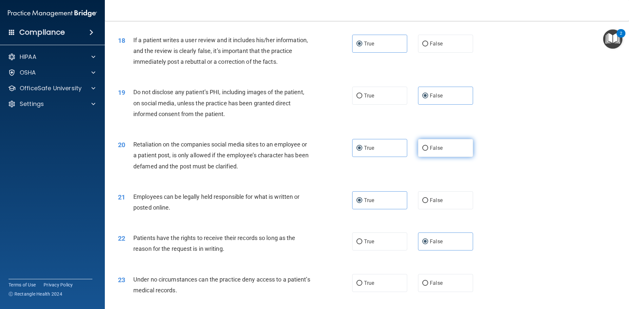
click at [428, 151] on input "False" at bounding box center [425, 148] width 6 height 5
radio input "true"
radio input "false"
drag, startPoint x: 368, startPoint y: 109, endPoint x: 360, endPoint y: 111, distance: 8.4
click at [367, 99] on span "True" at bounding box center [369, 96] width 10 height 6
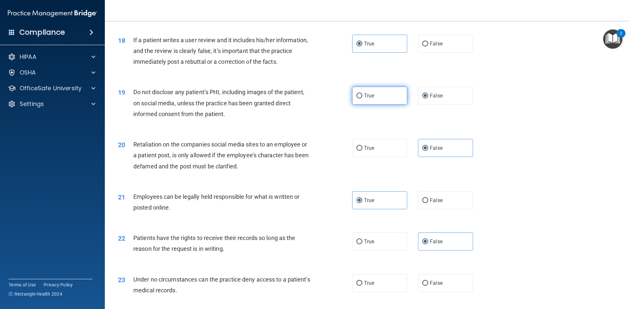
click at [361, 105] on label "True" at bounding box center [379, 96] width 55 height 18
click at [361, 99] on input "True" at bounding box center [359, 96] width 6 height 5
radio input "true"
radio input "false"
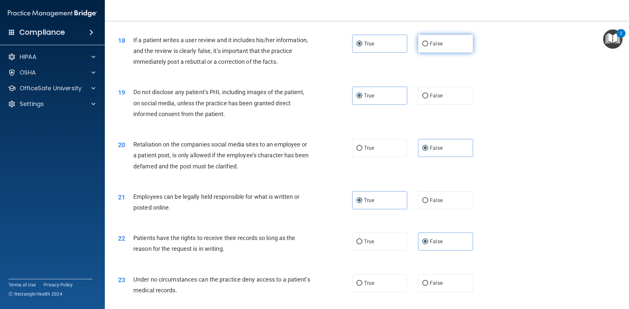
click at [466, 53] on label "False" at bounding box center [445, 44] width 55 height 18
click at [428, 46] on input "False" at bounding box center [425, 44] width 6 height 5
radio input "true"
radio input "false"
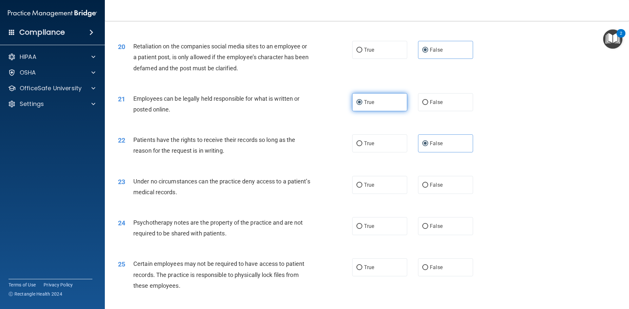
scroll to position [1081, 0]
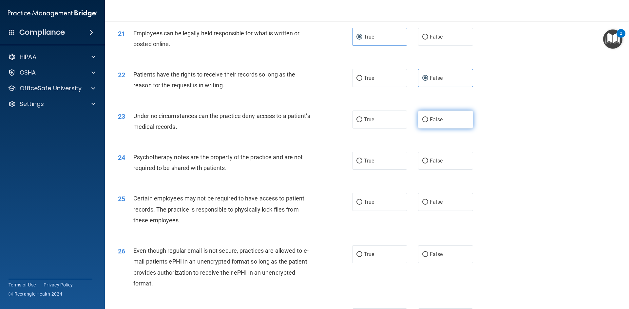
click at [431, 123] on span "False" at bounding box center [436, 120] width 13 height 6
click at [428, 122] on input "False" at bounding box center [425, 120] width 6 height 5
radio input "true"
click at [382, 170] on label "True" at bounding box center [379, 161] width 55 height 18
click at [362, 164] on input "True" at bounding box center [359, 161] width 6 height 5
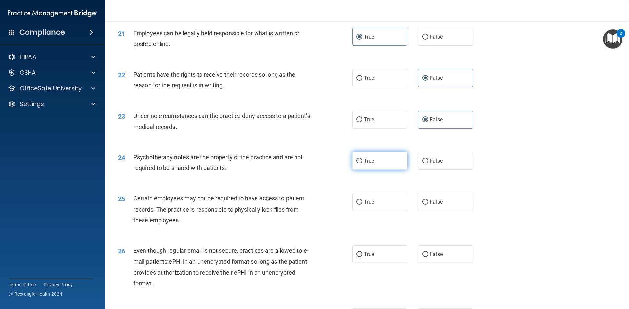
radio input "true"
click at [370, 205] on span "True" at bounding box center [369, 202] width 10 height 6
click at [362, 205] on input "True" at bounding box center [359, 202] width 6 height 5
radio input "true"
click at [375, 260] on label "True" at bounding box center [379, 255] width 55 height 18
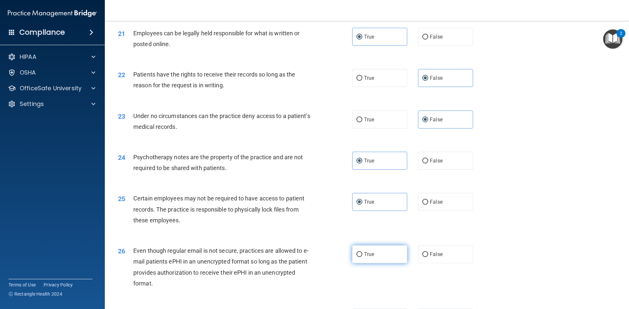
click at [362, 257] on input "True" at bounding box center [359, 254] width 6 height 5
radio input "true"
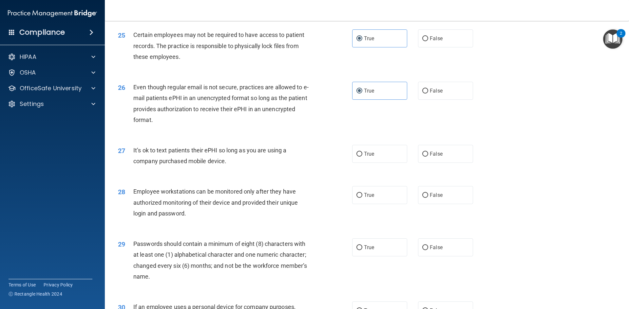
scroll to position [1277, 0]
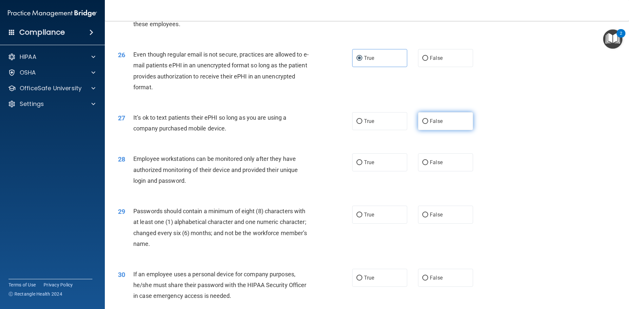
click at [436, 124] on span "False" at bounding box center [436, 121] width 13 height 6
click at [428, 124] on input "False" at bounding box center [425, 121] width 6 height 5
radio input "true"
click at [438, 166] on span "False" at bounding box center [436, 162] width 13 height 6
click at [428, 165] on input "False" at bounding box center [425, 162] width 6 height 5
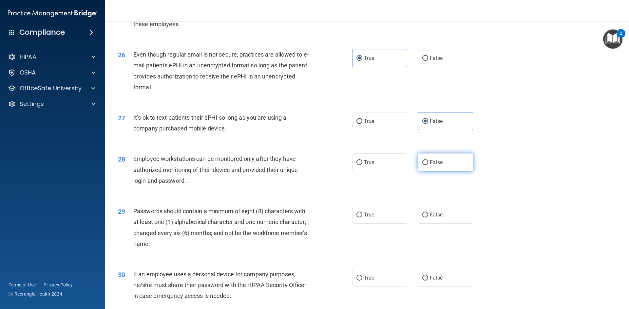
radio input "true"
drag, startPoint x: 388, startPoint y: 223, endPoint x: 385, endPoint y: 235, distance: 12.9
click at [388, 223] on label "True" at bounding box center [379, 215] width 55 height 18
click at [362, 218] on input "True" at bounding box center [359, 215] width 6 height 5
radio input "true"
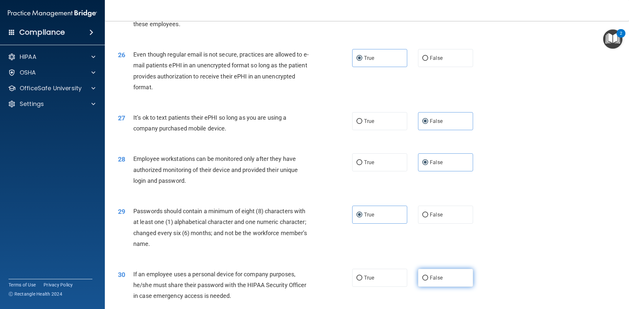
click at [434, 281] on span "False" at bounding box center [436, 278] width 13 height 6
click at [428, 281] on input "False" at bounding box center [425, 278] width 6 height 5
radio input "true"
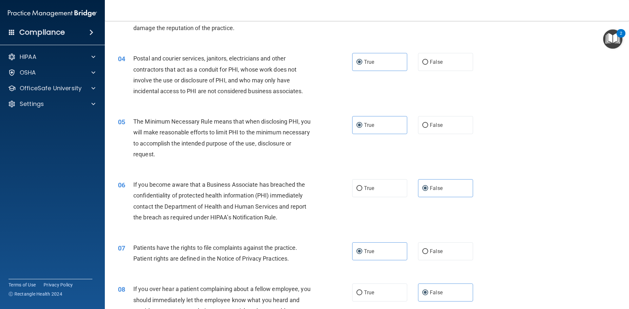
scroll to position [0, 0]
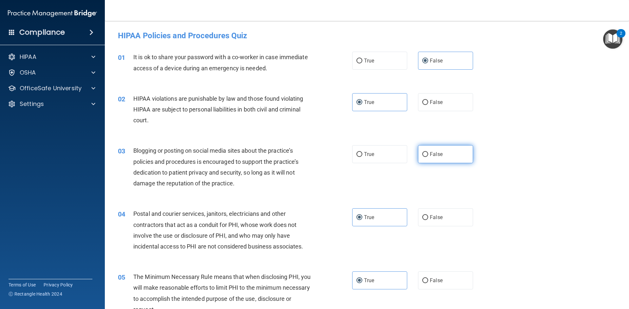
click at [440, 158] on label "False" at bounding box center [445, 154] width 55 height 18
click at [428, 157] on input "False" at bounding box center [425, 154] width 6 height 5
radio input "true"
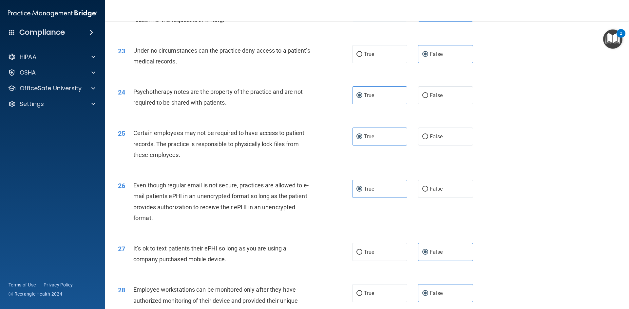
scroll to position [1334, 0]
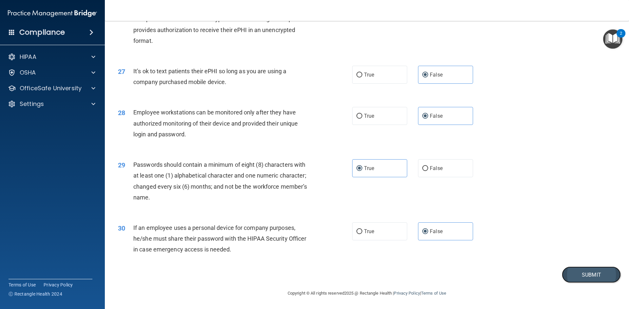
click at [570, 276] on button "Submit" at bounding box center [591, 275] width 59 height 17
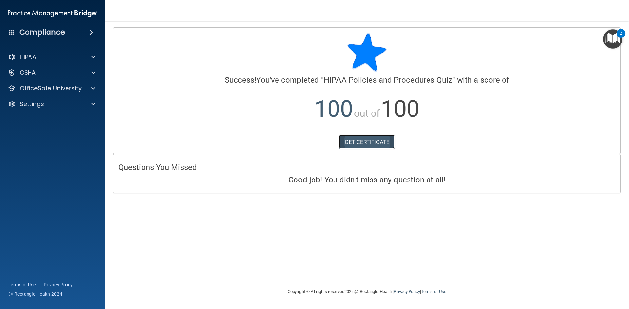
click at [346, 140] on link "GET CERTIFICATE" at bounding box center [367, 142] width 56 height 14
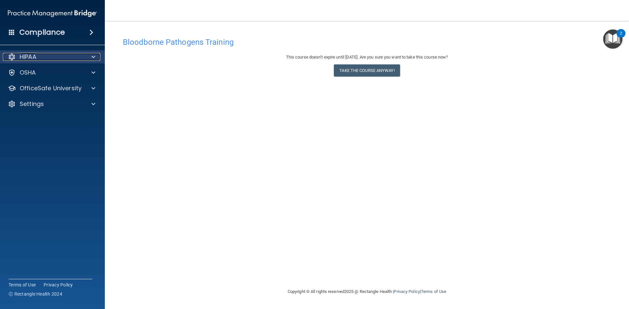
click at [26, 56] on p "HIPAA" at bounding box center [28, 57] width 17 height 8
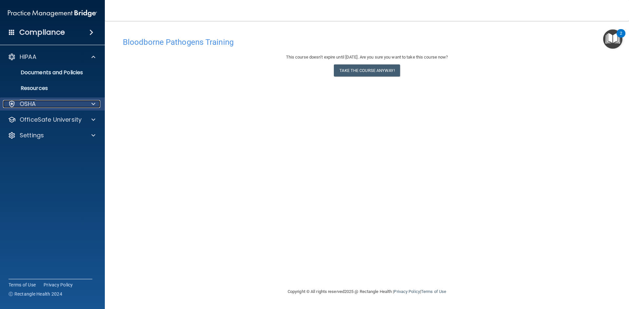
click at [26, 102] on p "OSHA" at bounding box center [28, 104] width 16 height 8
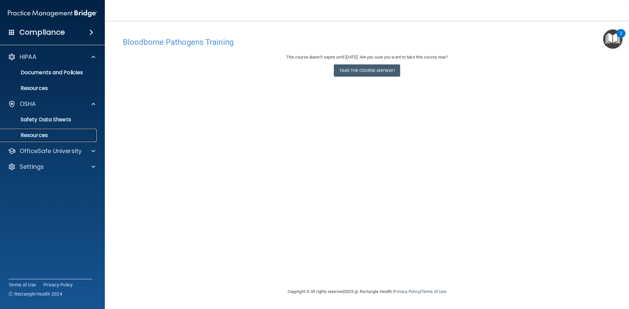
click at [40, 135] on p "Resources" at bounding box center [48, 135] width 89 height 7
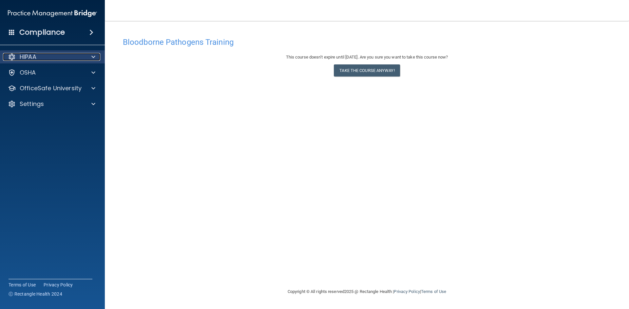
click at [64, 57] on div "HIPAA" at bounding box center [43, 57] width 81 height 8
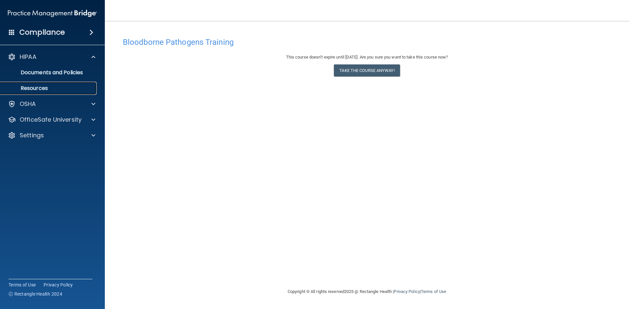
click at [37, 87] on p "Resources" at bounding box center [48, 88] width 89 height 7
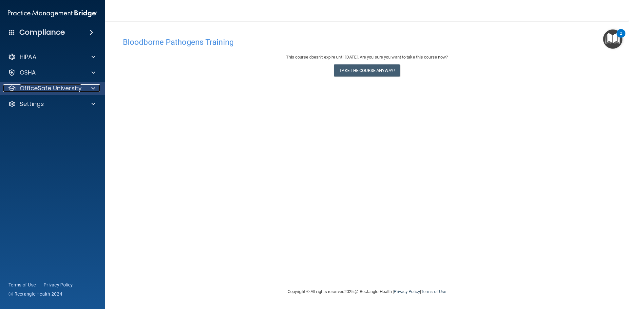
click at [64, 91] on p "OfficeSafe University" at bounding box center [51, 88] width 62 height 8
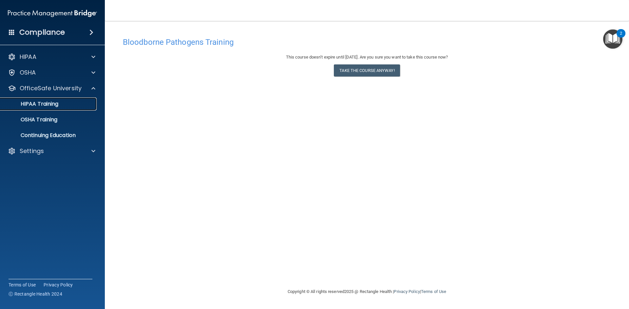
click at [51, 102] on p "HIPAA Training" at bounding box center [31, 104] width 54 height 7
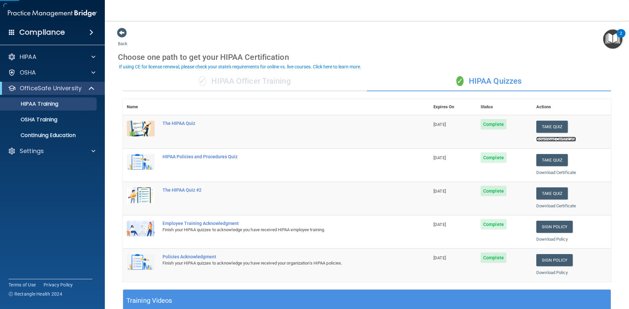
click at [549, 140] on link "Download Certificate" at bounding box center [556, 139] width 40 height 5
click at [557, 174] on link "Download Certificate" at bounding box center [556, 172] width 40 height 5
click at [548, 206] on link "Download Certificate" at bounding box center [556, 206] width 40 height 5
click at [552, 231] on link "Sign Policy" at bounding box center [554, 227] width 36 height 12
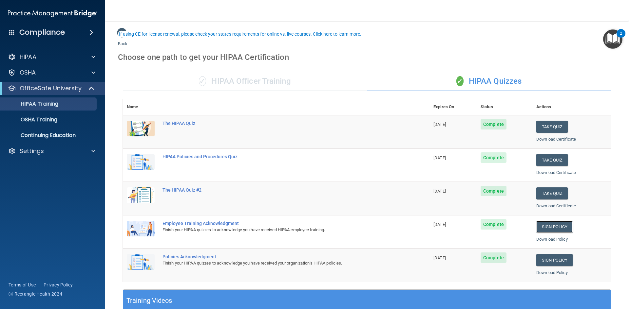
scroll to position [65, 0]
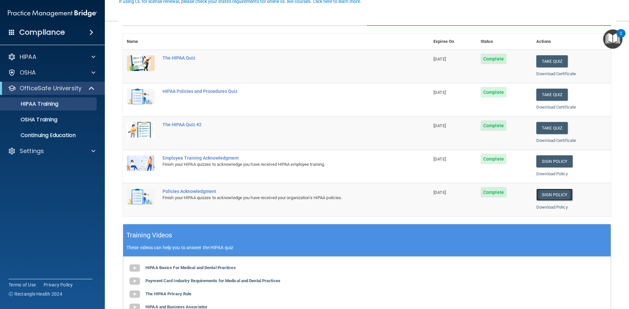
click at [554, 195] on link "Sign Policy" at bounding box center [554, 195] width 36 height 12
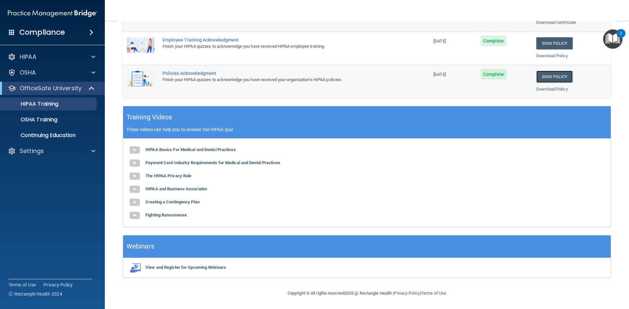
scroll to position [53, 0]
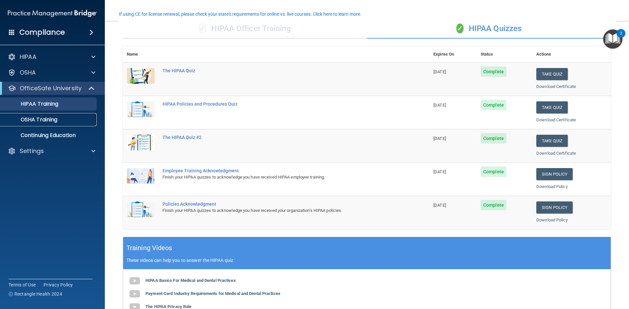
click at [42, 124] on link "OSHA Training" at bounding box center [44, 119] width 103 height 13
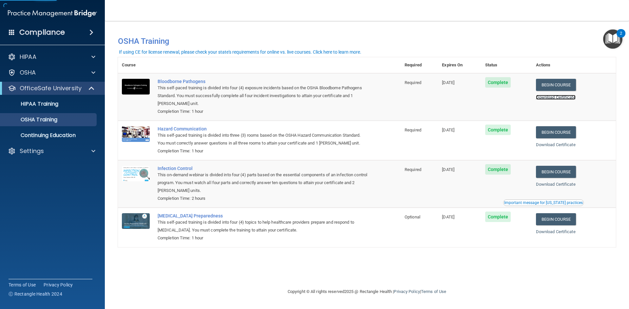
click at [562, 98] on link "Download Certificate" at bounding box center [556, 97] width 40 height 5
click at [559, 146] on link "Download Certificate" at bounding box center [556, 144] width 40 height 5
click at [563, 184] on link "Download Certificate" at bounding box center [556, 184] width 40 height 5
click at [559, 232] on link "Download Certificate" at bounding box center [556, 232] width 40 height 5
click at [41, 103] on p "HIPAA Training" at bounding box center [31, 104] width 54 height 7
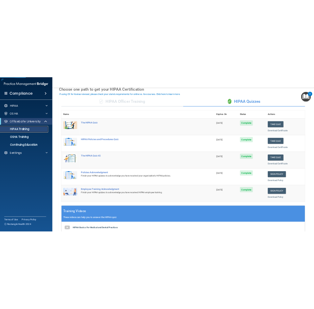
scroll to position [65, 0]
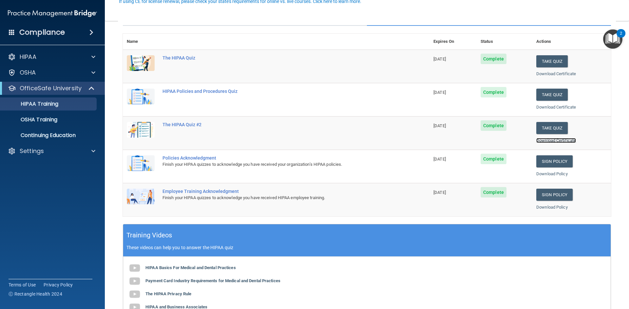
click at [553, 141] on link "Download Certificate" at bounding box center [556, 140] width 40 height 5
click at [546, 173] on link "Download Policy" at bounding box center [551, 174] width 31 height 5
click at [540, 207] on link "Download Policy" at bounding box center [551, 207] width 31 height 5
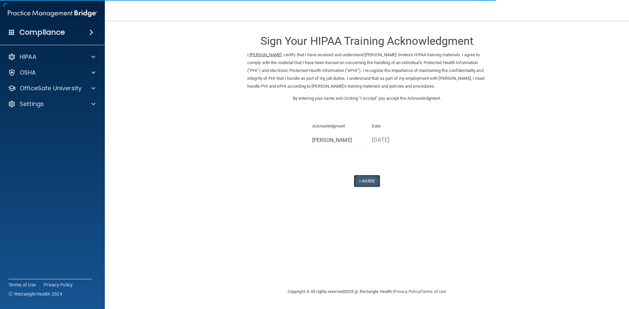
click at [370, 180] on button "I Agree" at bounding box center [367, 181] width 26 height 12
click at [369, 187] on button "I Agree" at bounding box center [367, 181] width 26 height 12
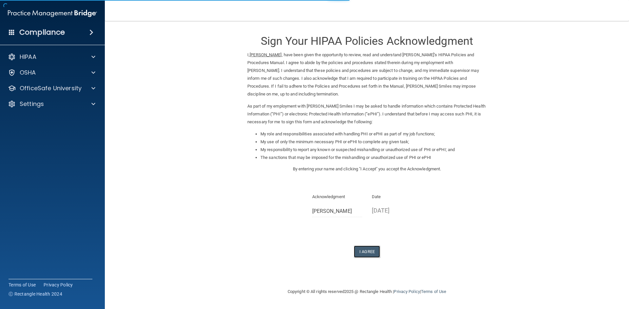
drag, startPoint x: 368, startPoint y: 249, endPoint x: 358, endPoint y: 241, distance: 13.0
click at [367, 249] on button "I Agree" at bounding box center [367, 252] width 26 height 12
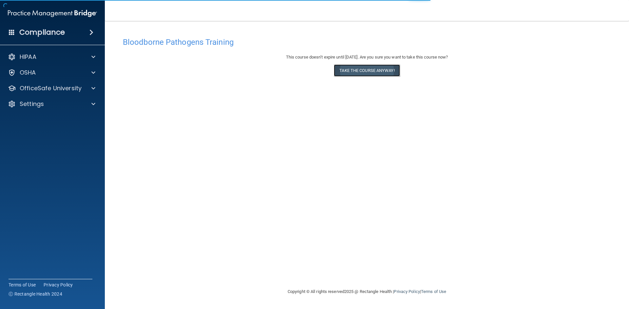
click at [372, 69] on button "Take the course anyway!" at bounding box center [367, 71] width 66 height 12
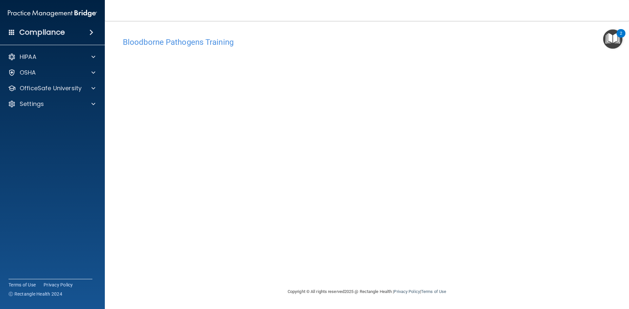
click at [617, 34] on div "2" at bounding box center [620, 33] width 9 height 9
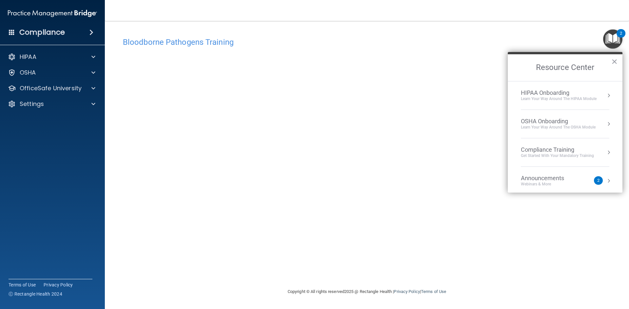
scroll to position [37, 0]
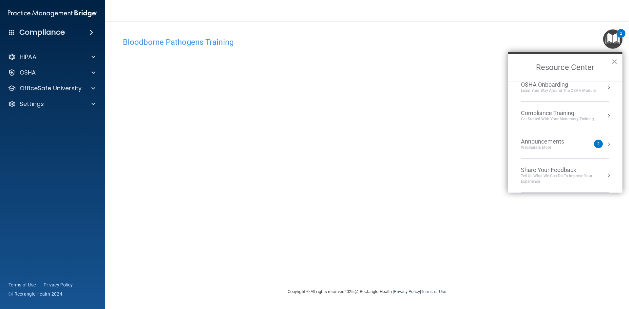
click at [499, 254] on div "Bloodborne Pathogens Training This course doesn’t expire until 12/30/2025. Are …" at bounding box center [367, 161] width 498 height 254
click at [618, 38] on img "Open Resource Center, 2 new notifications" at bounding box center [612, 38] width 19 height 19
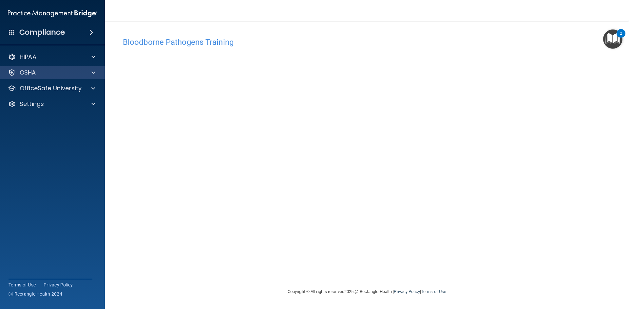
click at [59, 66] on div "OSHA" at bounding box center [52, 72] width 105 height 13
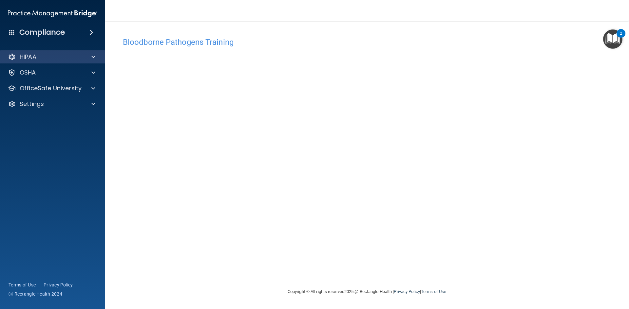
click at [66, 52] on div "HIPAA" at bounding box center [52, 56] width 105 height 13
click at [97, 52] on div "HIPAA" at bounding box center [52, 56] width 105 height 13
click at [96, 56] on div at bounding box center [92, 57] width 16 height 8
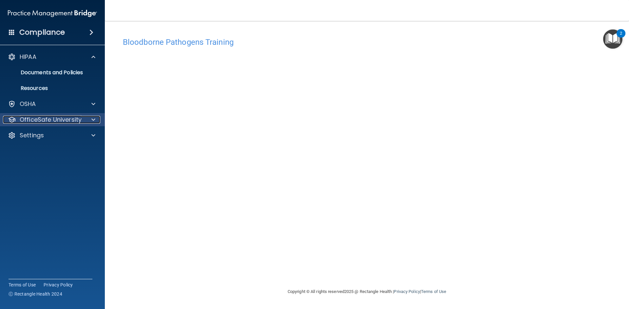
click at [78, 121] on p "OfficeSafe University" at bounding box center [51, 120] width 62 height 8
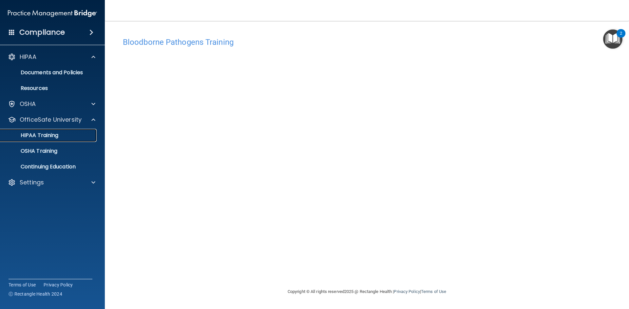
click at [40, 134] on p "HIPAA Training" at bounding box center [31, 135] width 54 height 7
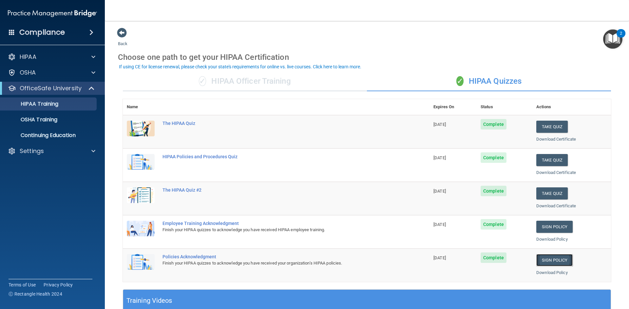
click at [549, 260] on link "Sign Policy" at bounding box center [554, 260] width 36 height 12
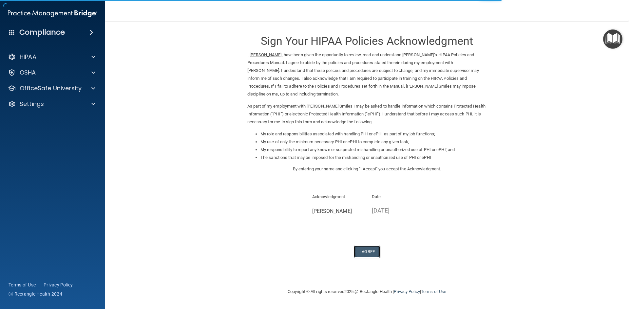
click at [370, 249] on button "I Agree" at bounding box center [367, 252] width 26 height 12
